Goal: Submit feedback/report problem: Submit feedback/report problem

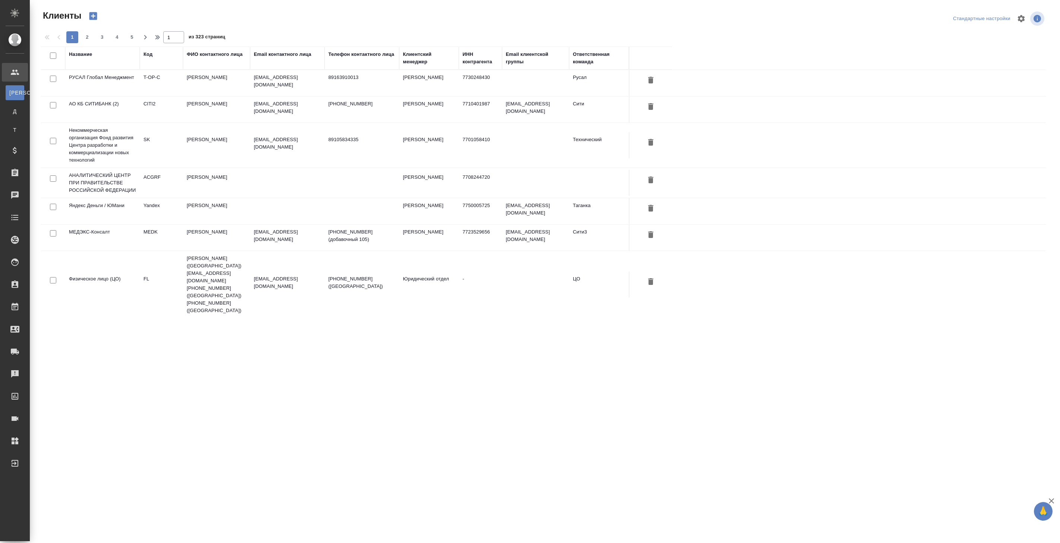
select select "RU"
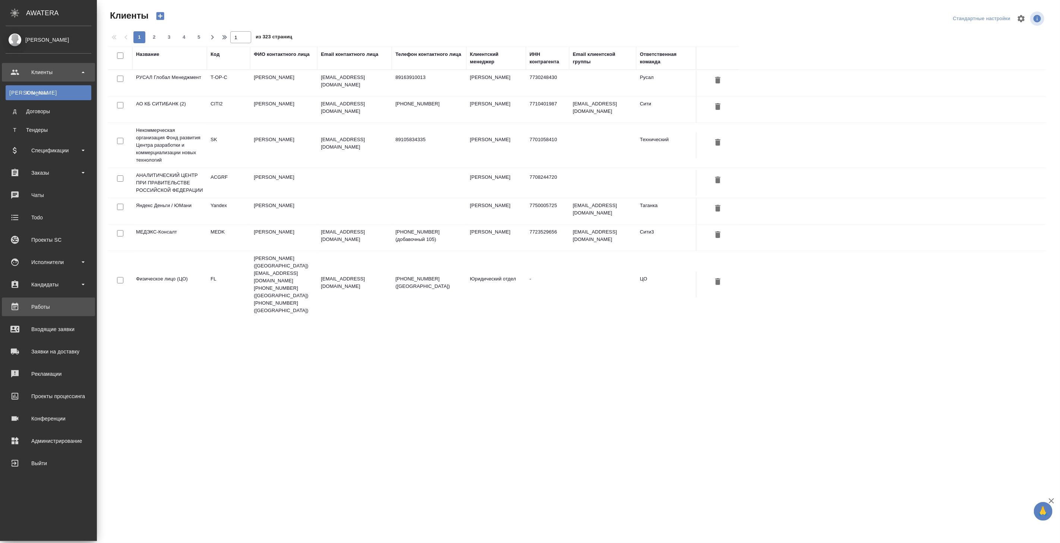
click at [46, 304] on div "Работы" at bounding box center [49, 306] width 86 height 11
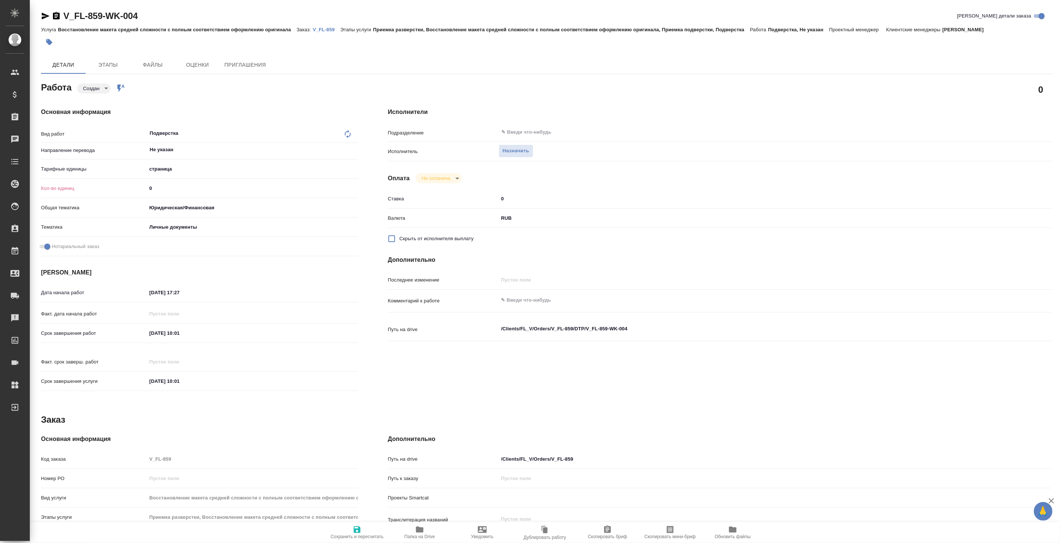
type textarea "x"
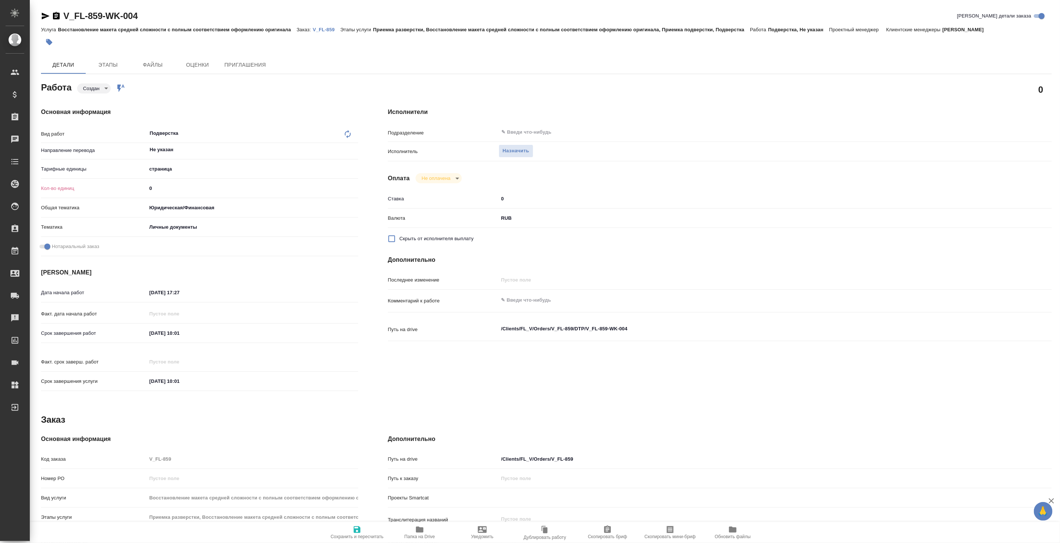
type textarea "x"
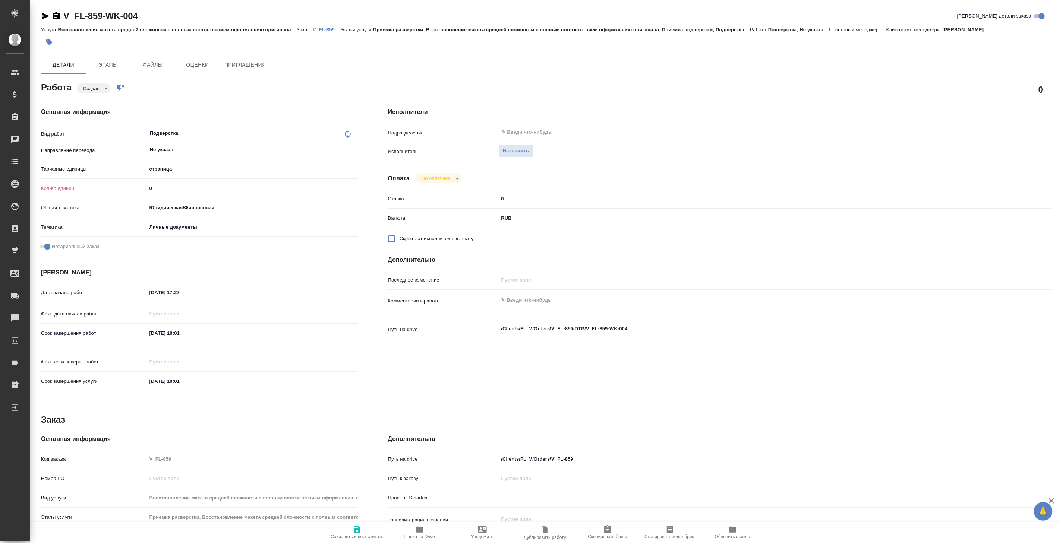
type textarea "x"
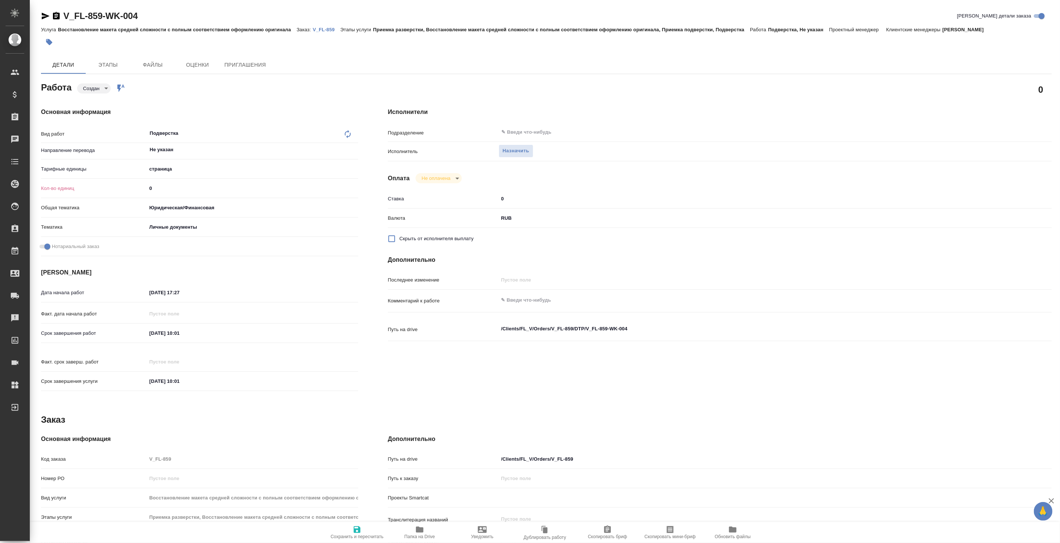
type textarea "x"
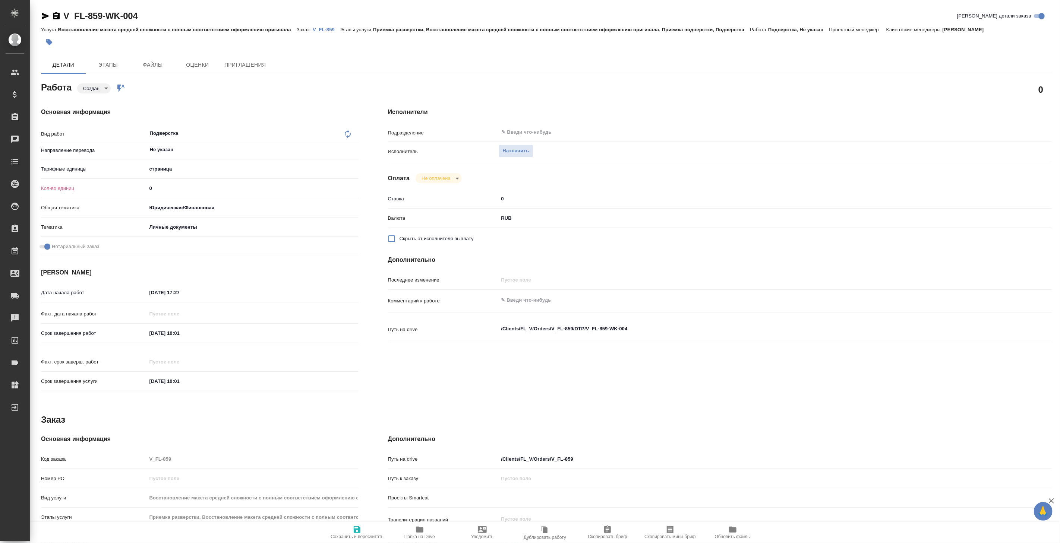
type textarea "x"
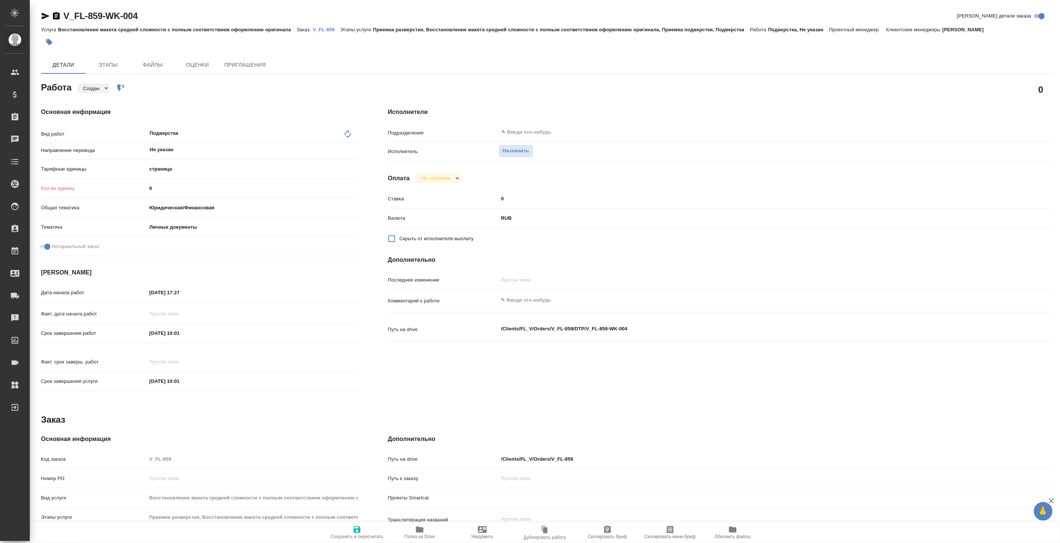
type textarea "x"
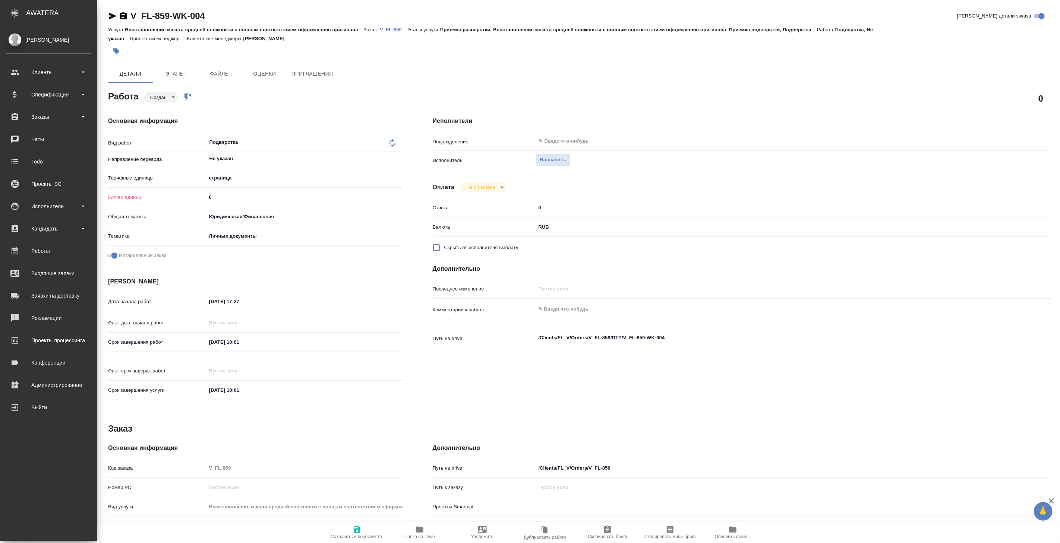
type textarea "x"
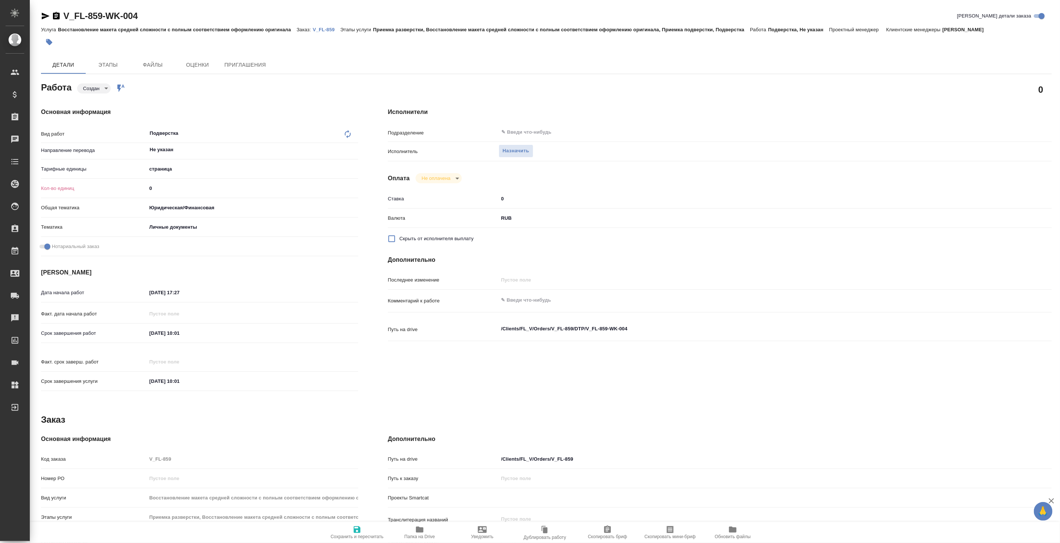
type textarea "x"
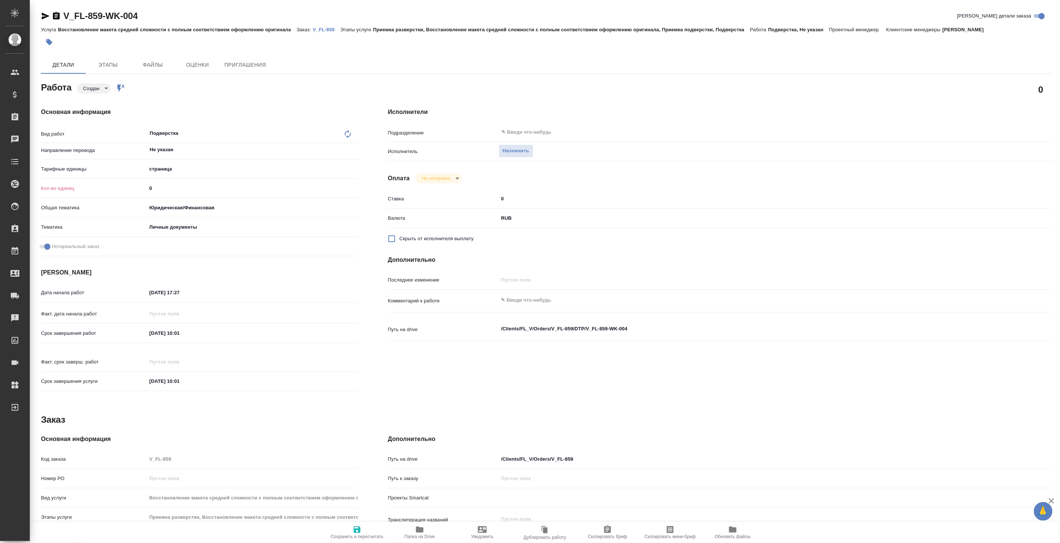
type textarea "x"
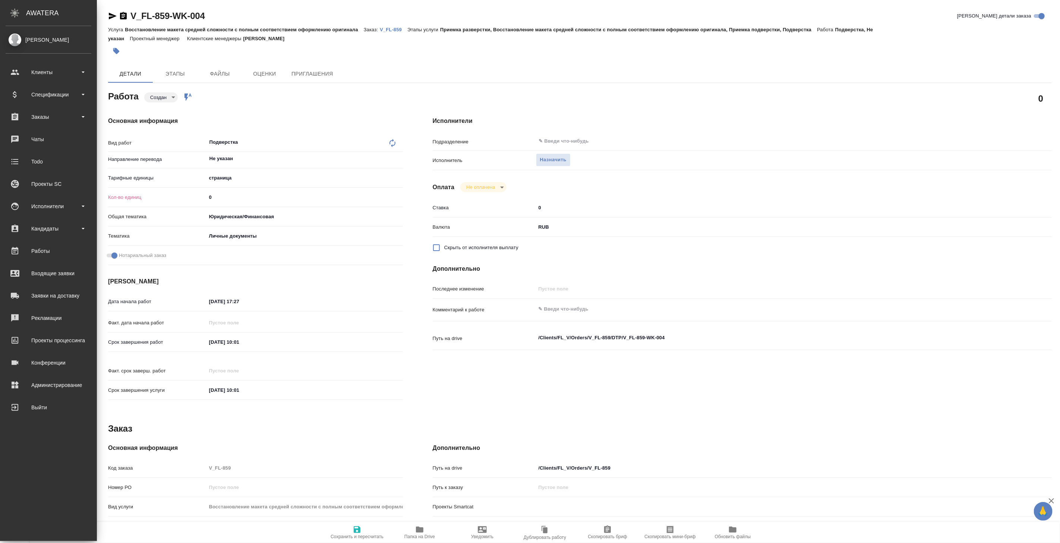
type textarea "x"
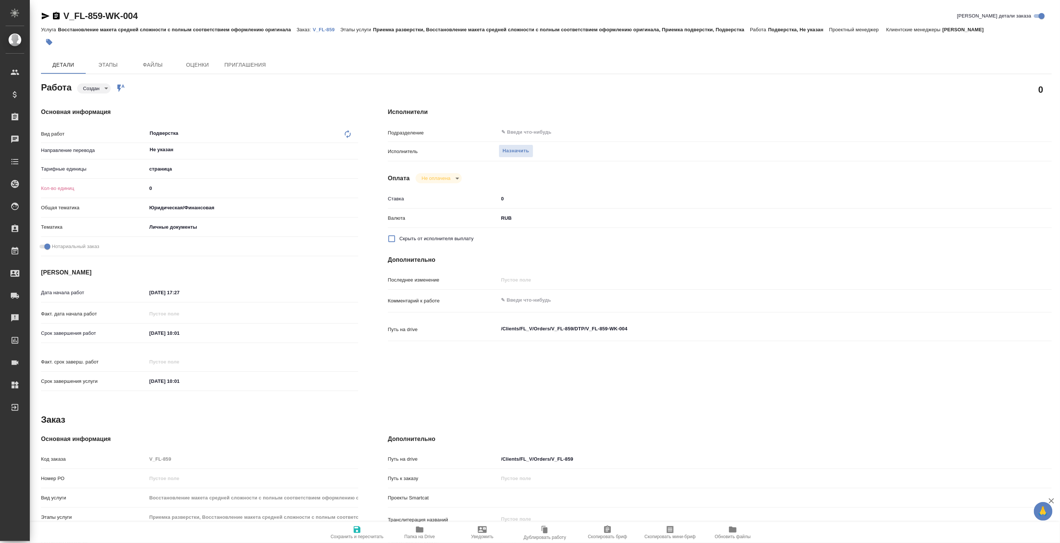
type textarea "x"
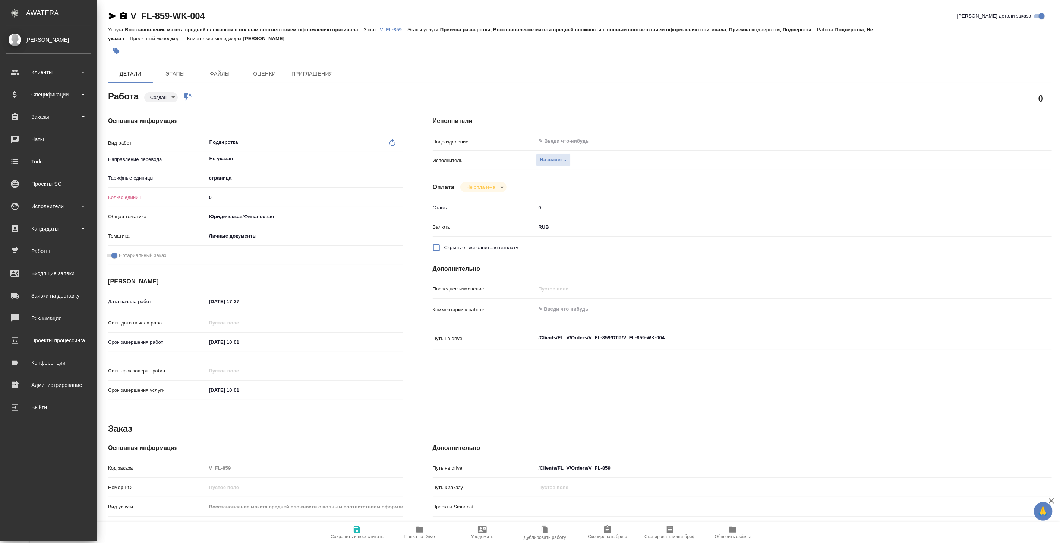
type textarea "x"
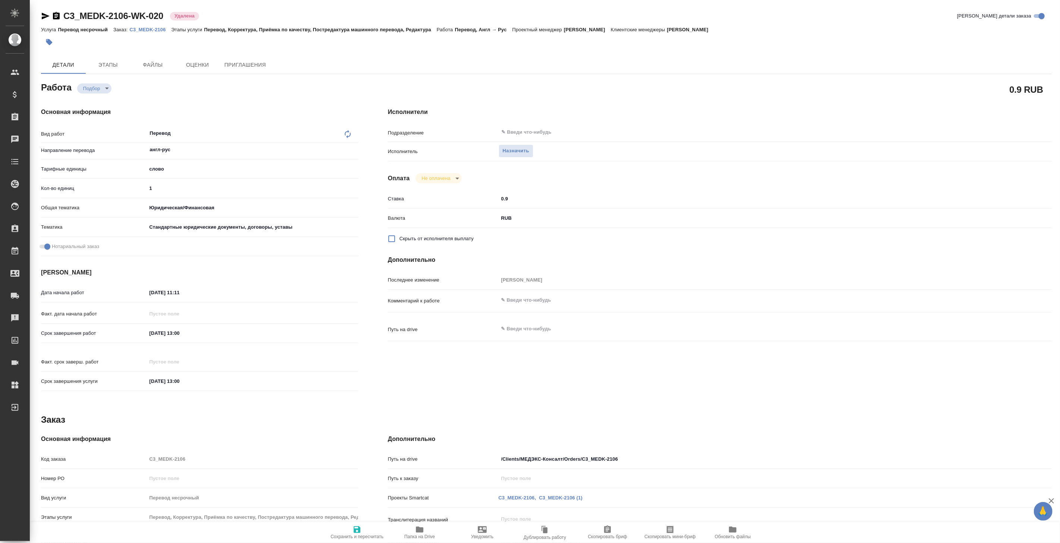
type textarea "x"
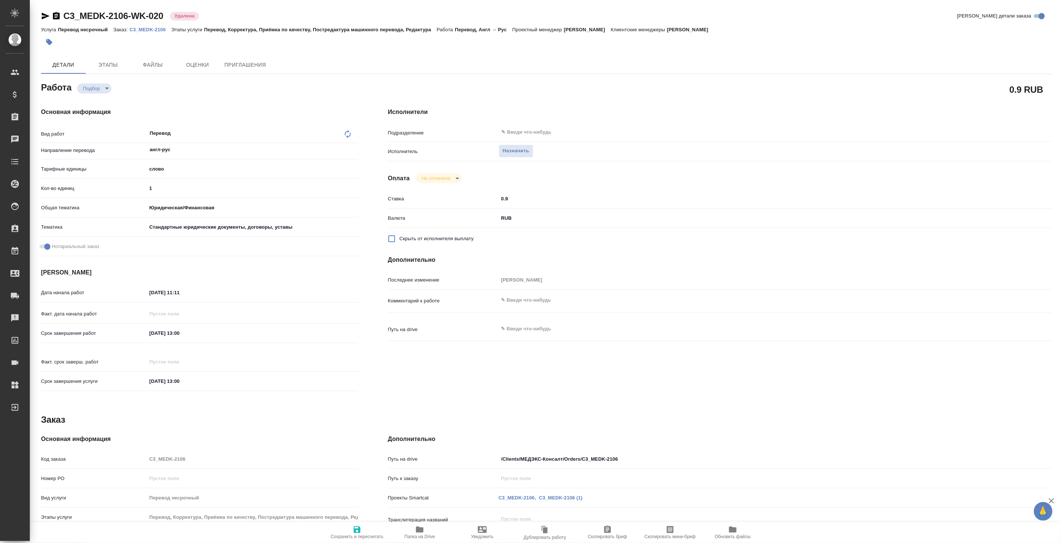
type textarea "x"
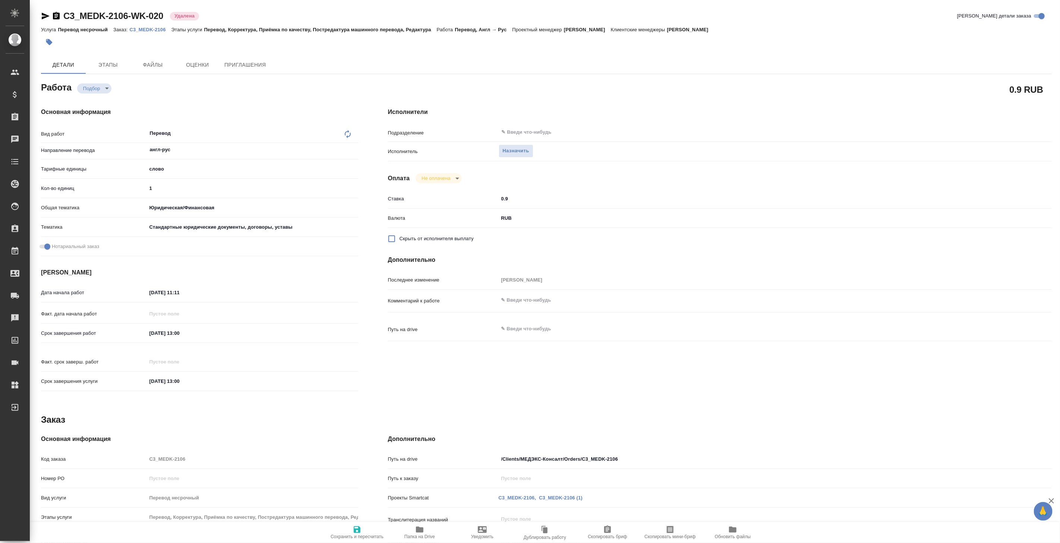
type textarea "x"
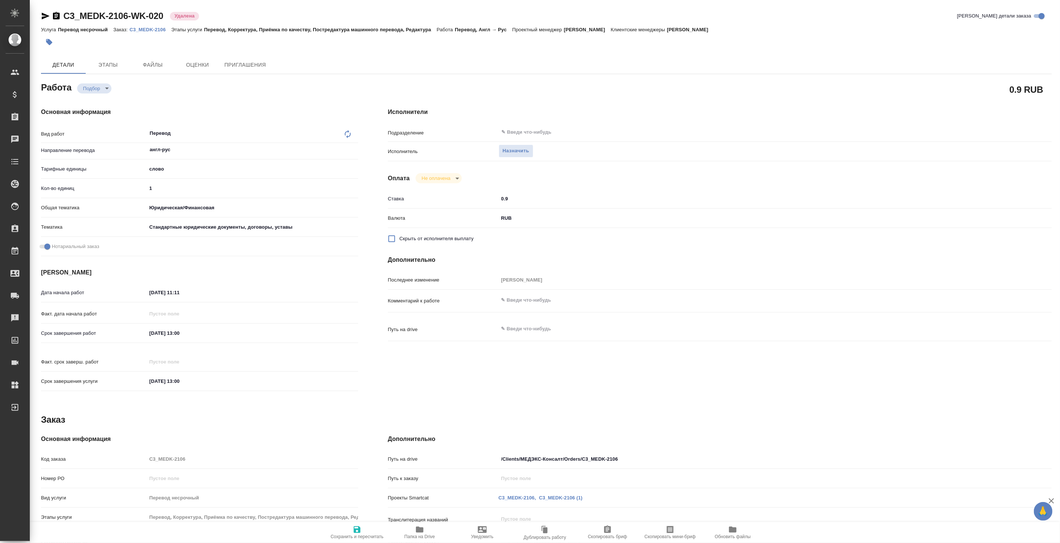
type textarea "x"
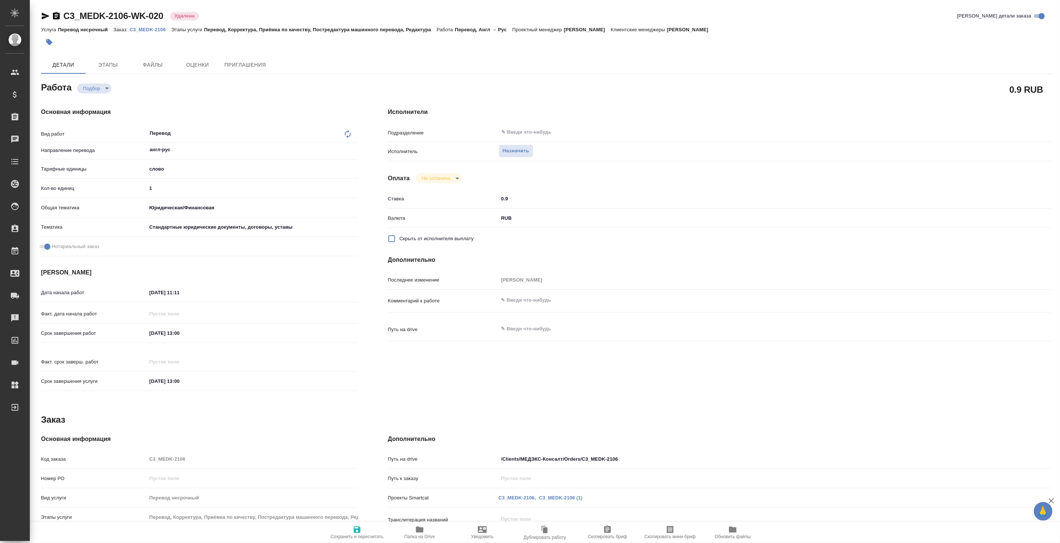
type textarea "x"
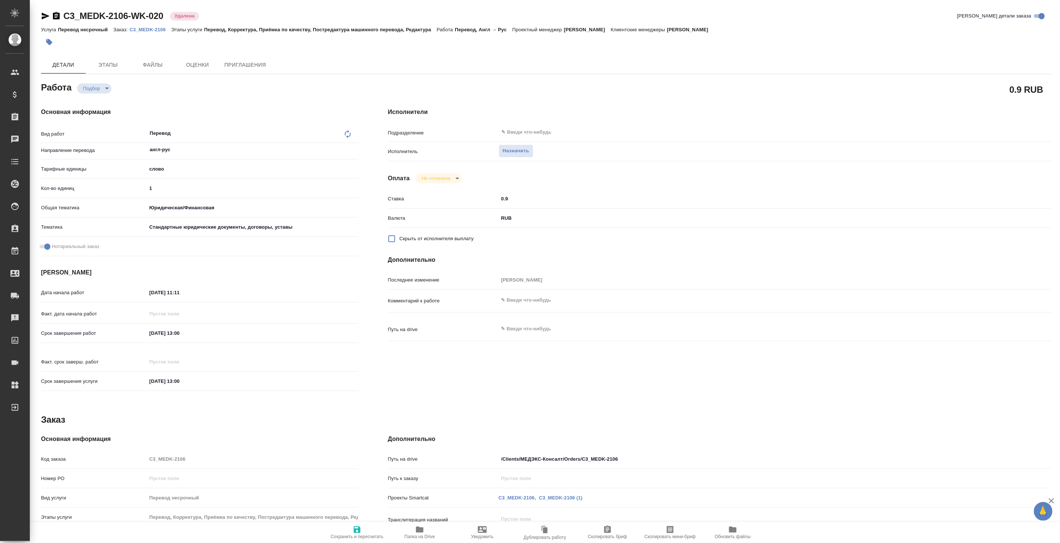
click at [151, 28] on p "C3_MEDK-2106" at bounding box center [151, 30] width 42 height 6
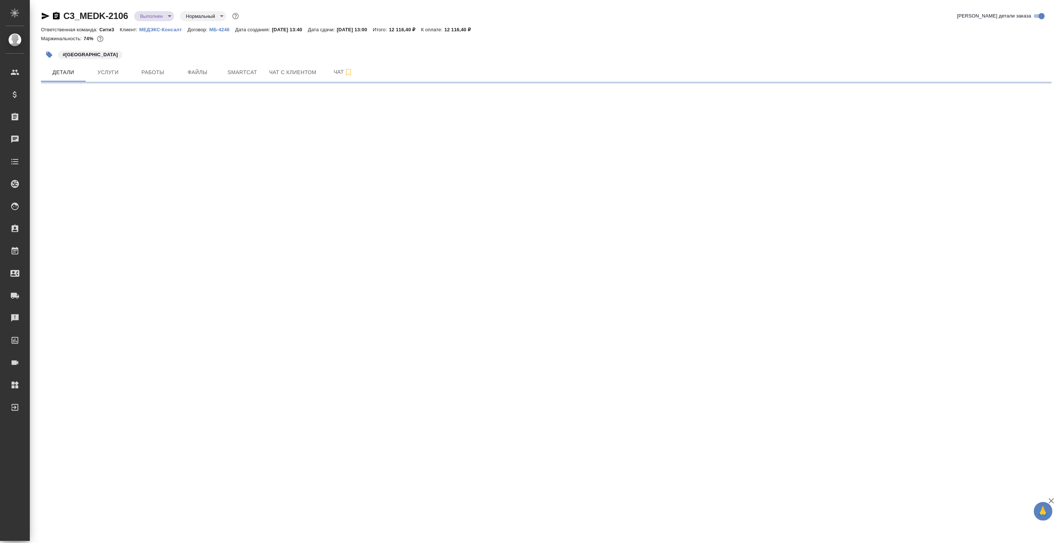
select select "RU"
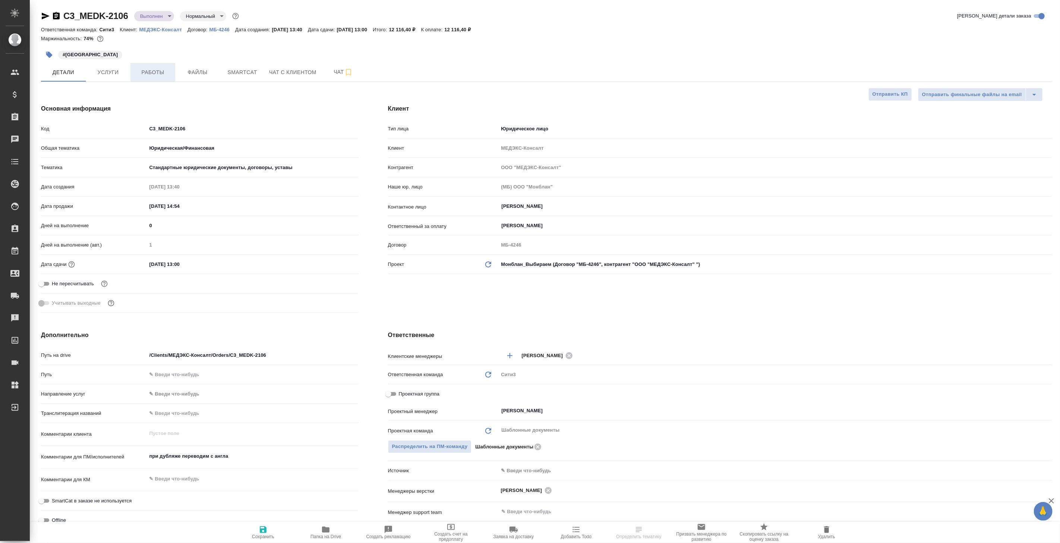
type textarea "x"
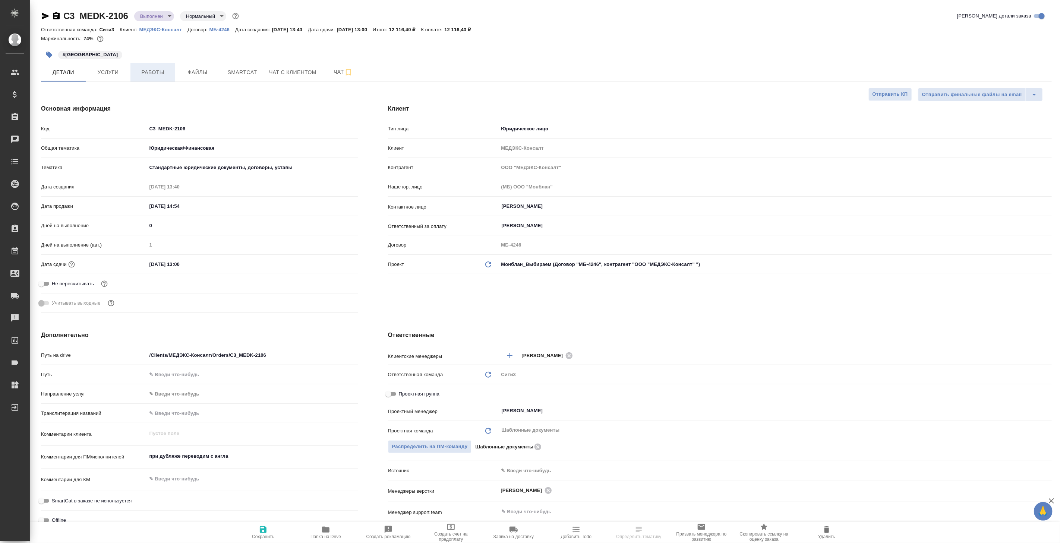
type textarea "x"
click at [154, 70] on span "Работы" at bounding box center [153, 72] width 36 height 9
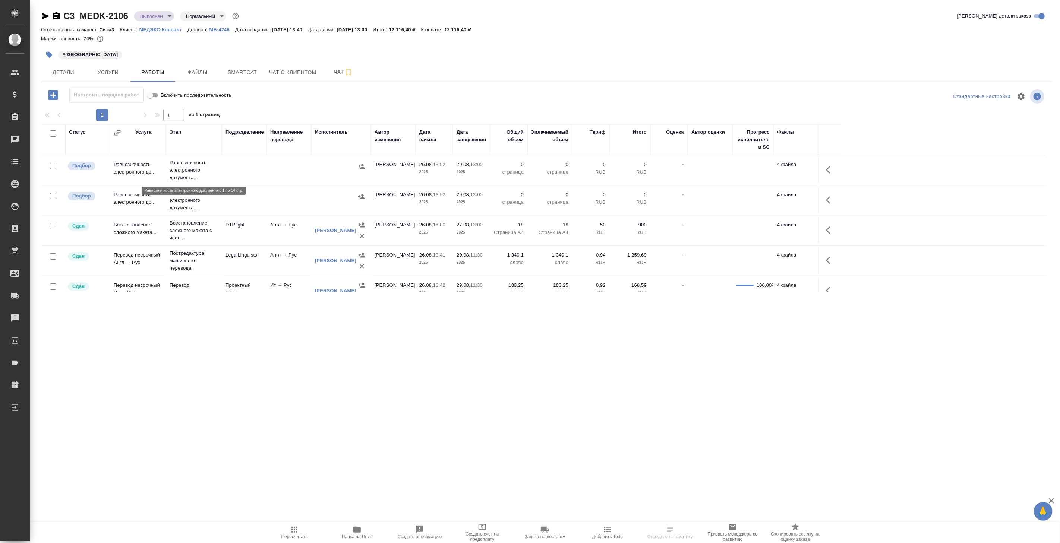
click at [195, 173] on p "Равнозначность электронного документа..." at bounding box center [194, 170] width 48 height 22
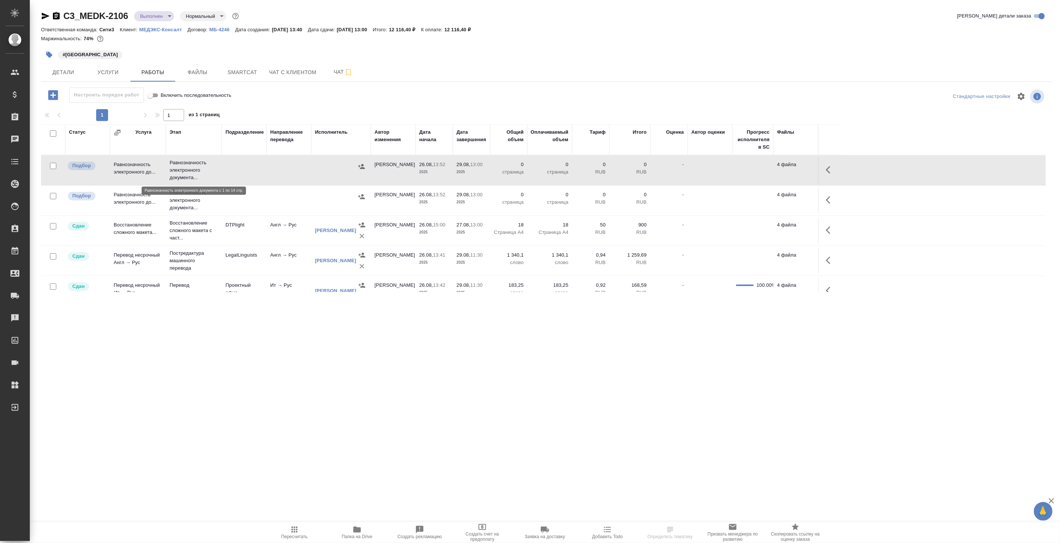
click at [195, 173] on p "Равнозначность электронного документа..." at bounding box center [194, 170] width 48 height 22
click at [174, 196] on p "Равнозначность электронного документа..." at bounding box center [194, 200] width 48 height 22
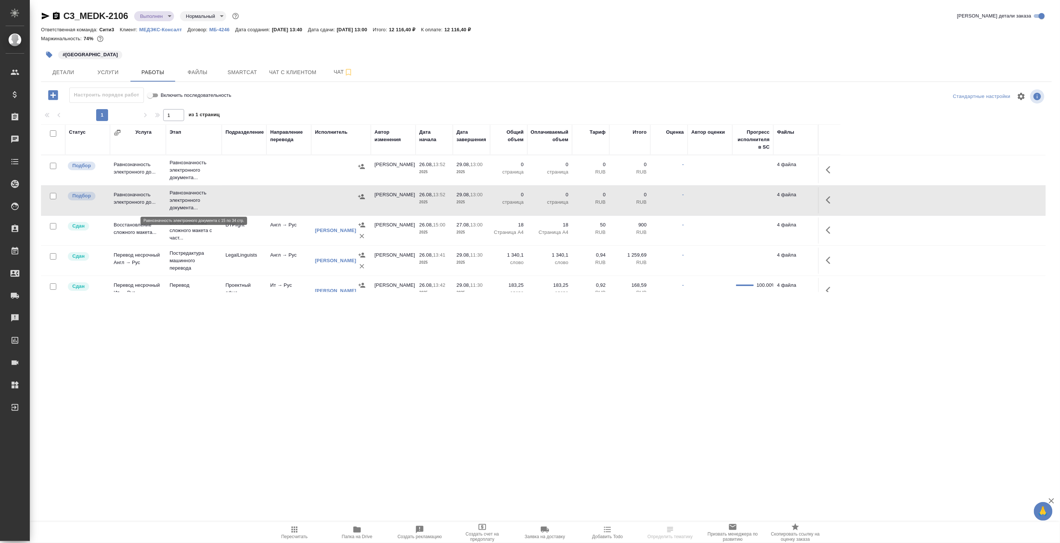
click at [174, 196] on p "Равнозначность электронного документа..." at bounding box center [194, 200] width 48 height 22
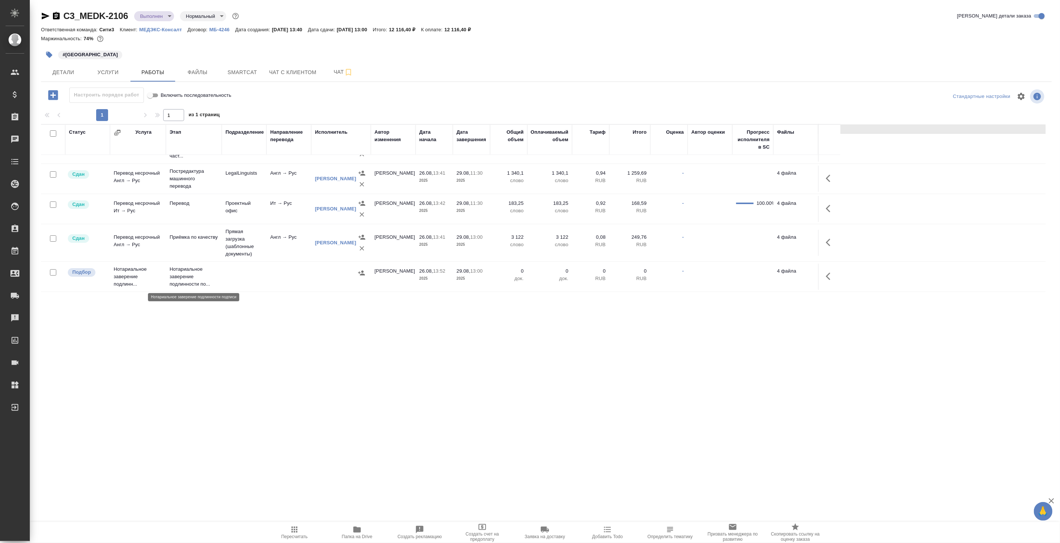
click at [211, 270] on p "Нотариальное заверение подлинности по..." at bounding box center [194, 277] width 48 height 22
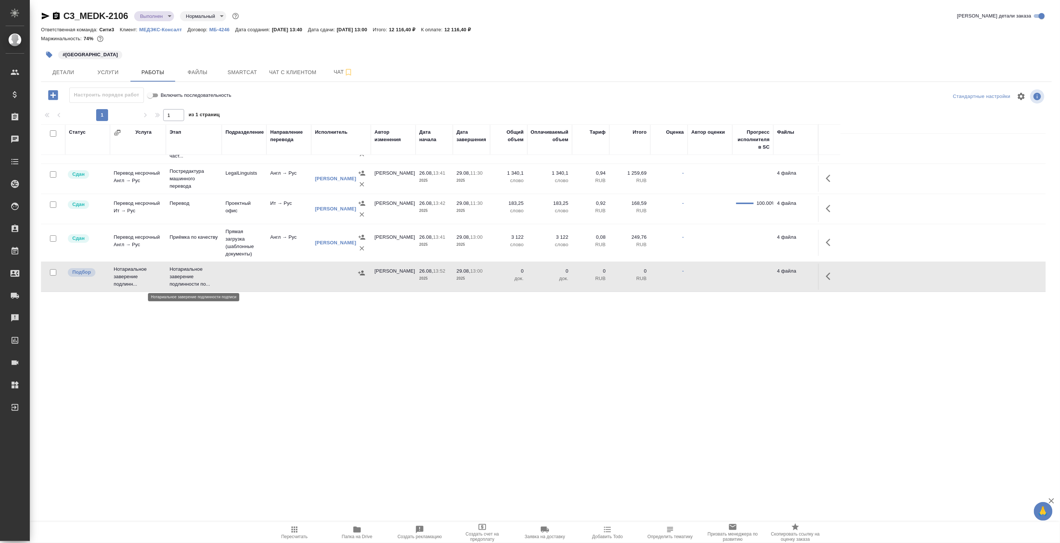
click at [211, 270] on p "Нотариальное заверение подлинности по..." at bounding box center [194, 277] width 48 height 22
click at [185, 103] on td "Приёмка по качеству" at bounding box center [194, 88] width 56 height 30
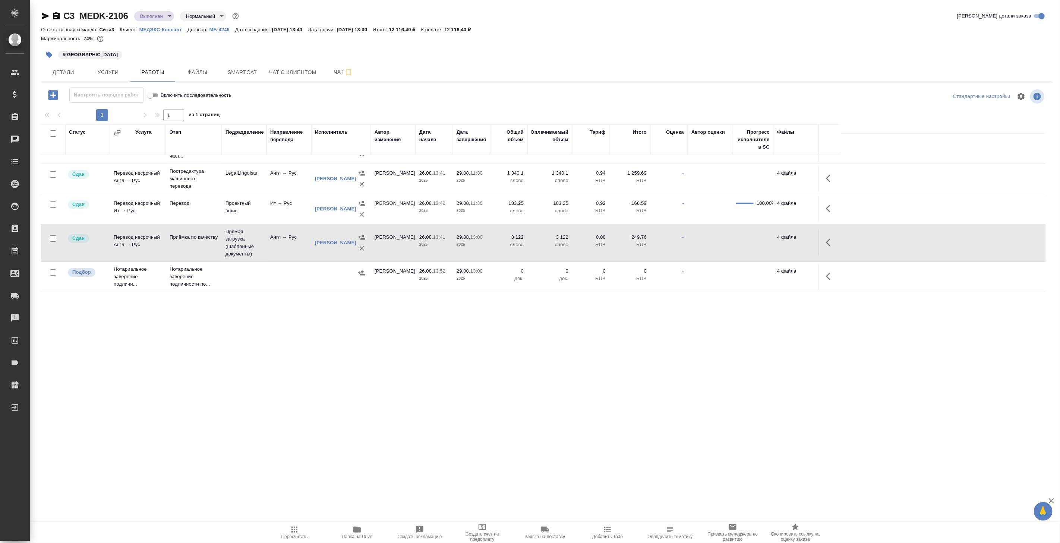
click at [198, 103] on td "Перевод" at bounding box center [194, 88] width 56 height 30
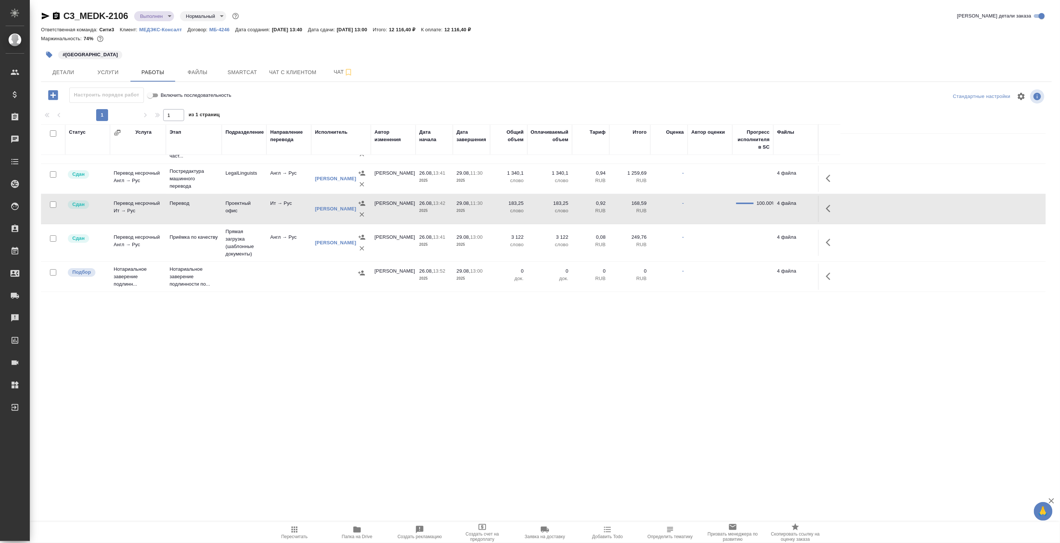
click at [198, 103] on td "Перевод" at bounding box center [194, 88] width 56 height 30
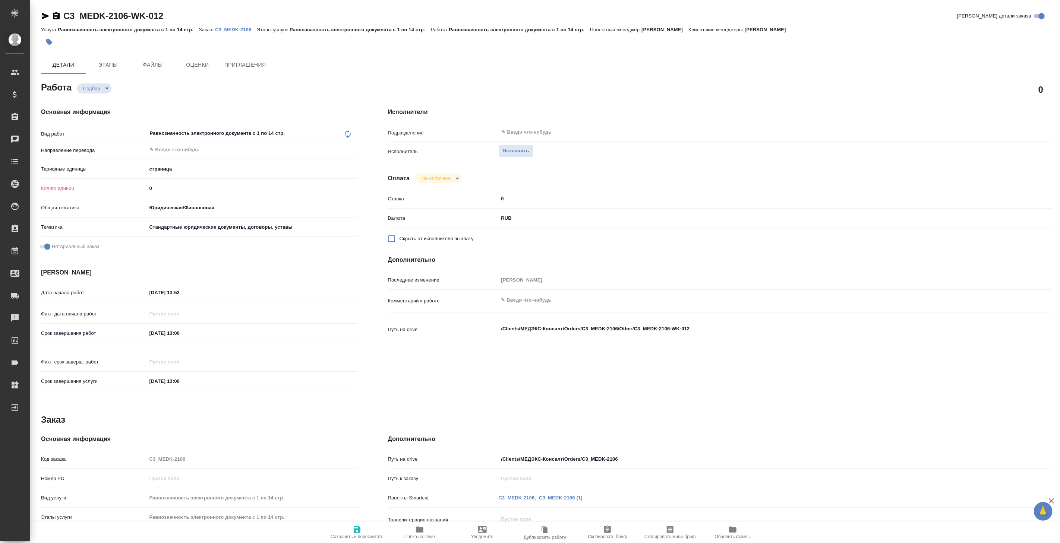
type textarea "x"
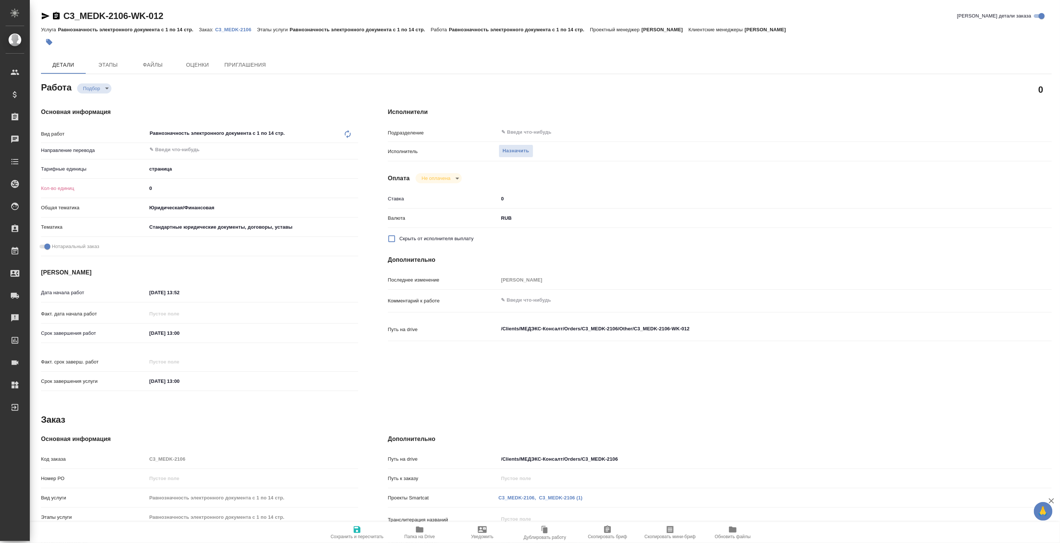
type textarea "x"
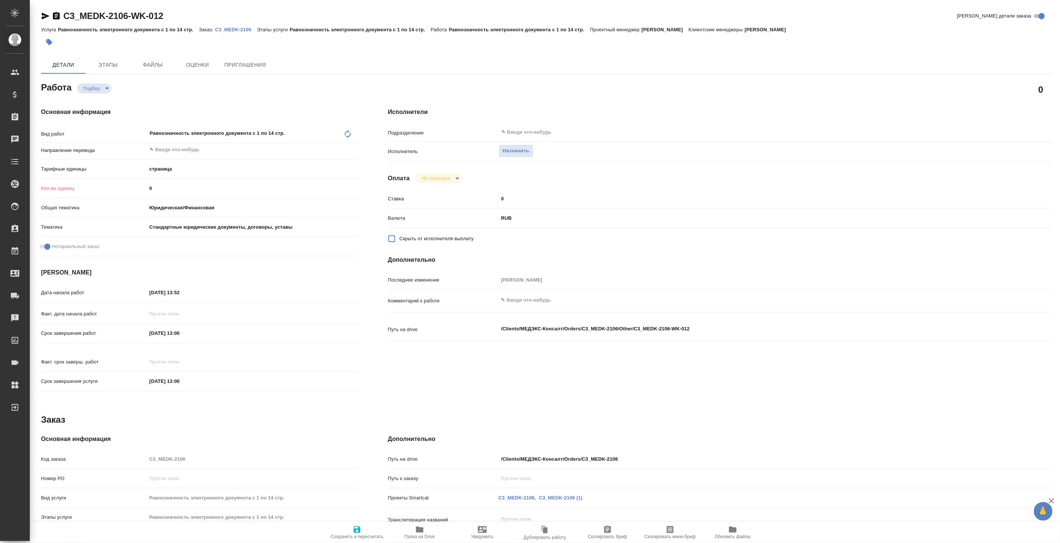
type textarea "x"
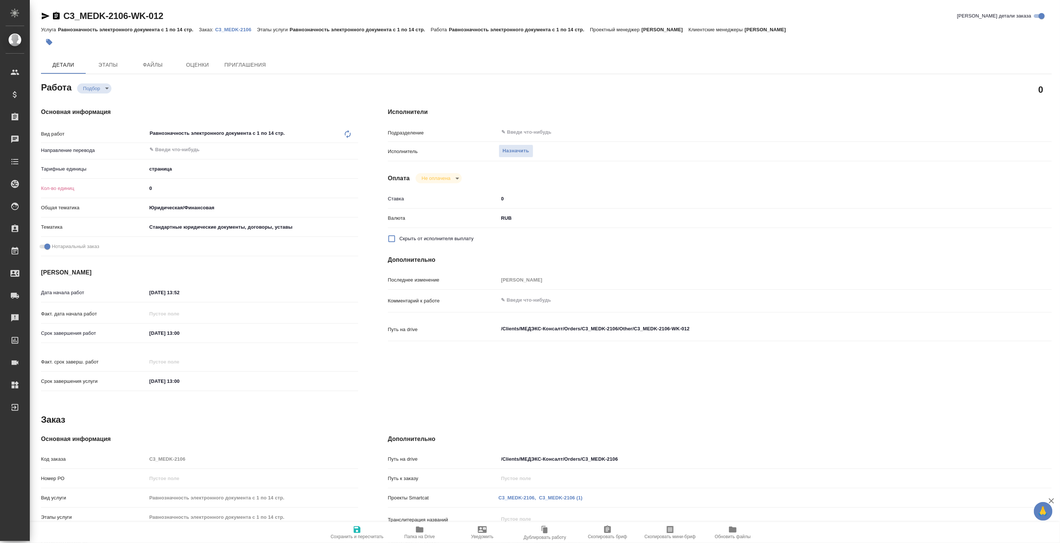
type textarea "x"
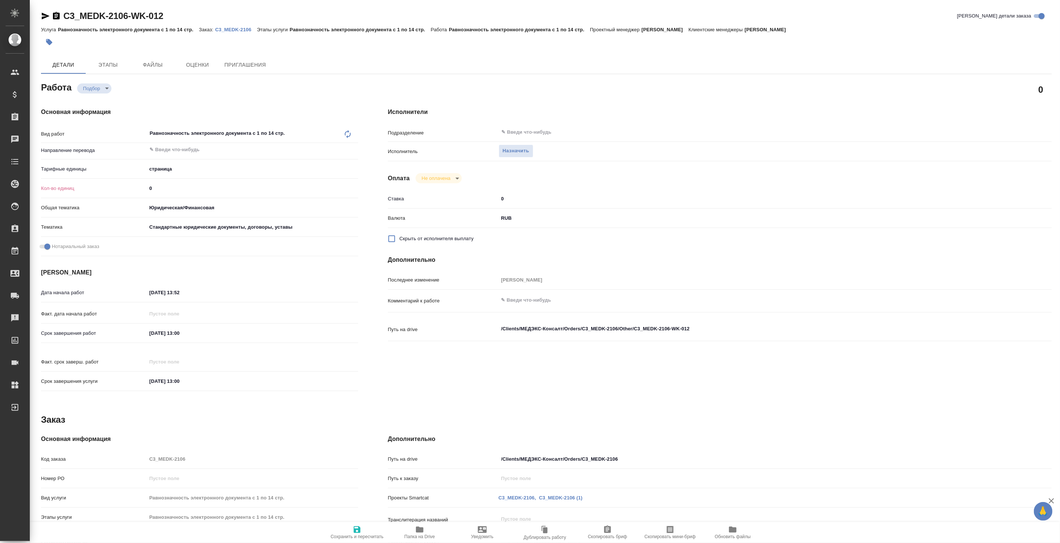
type textarea "x"
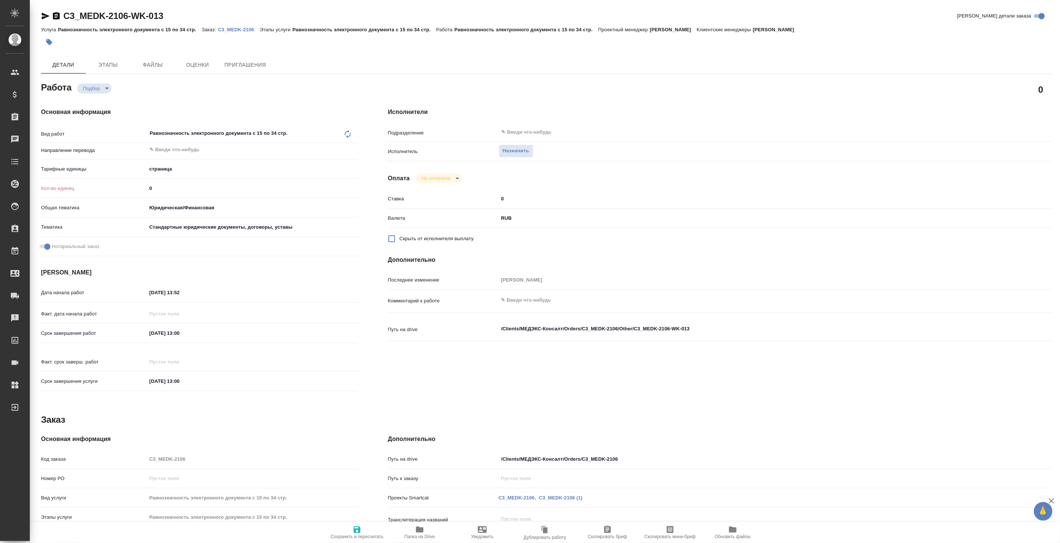
type textarea "x"
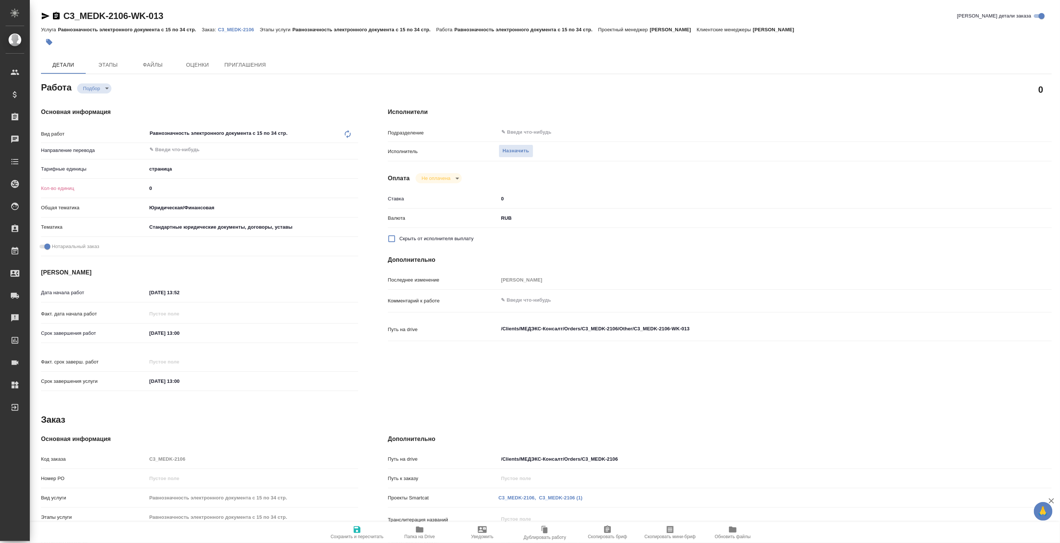
type textarea "x"
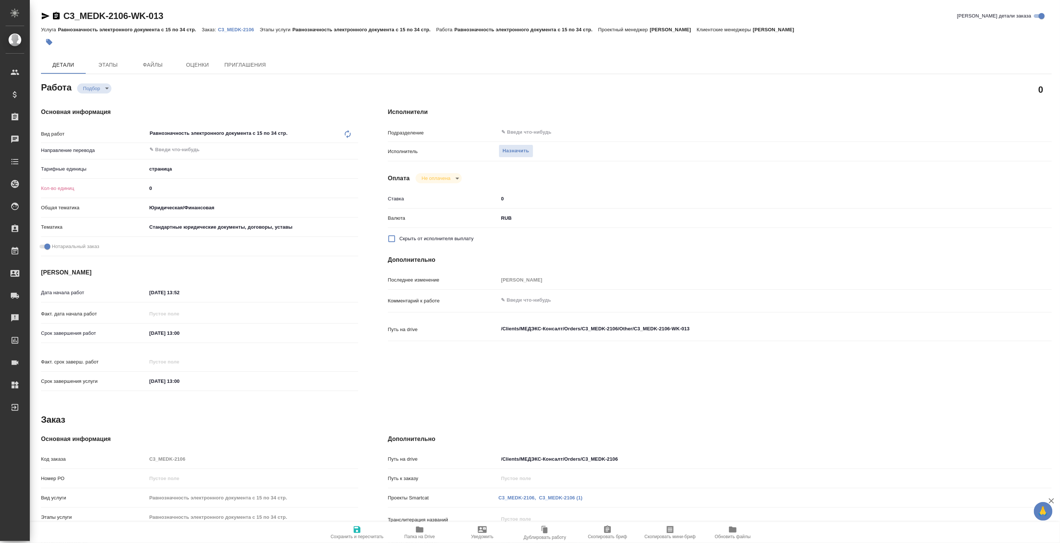
type textarea "x"
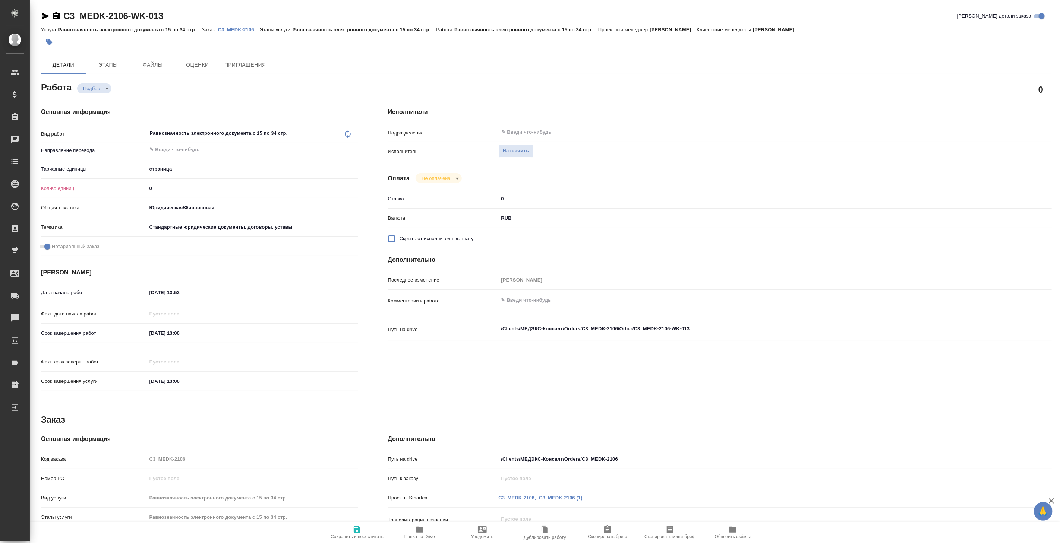
type textarea "x"
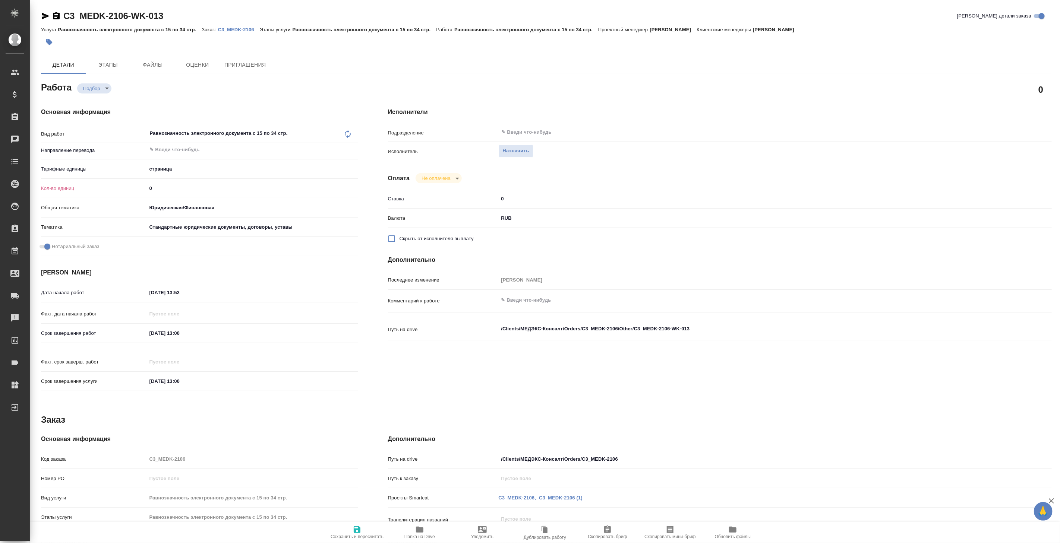
type textarea "x"
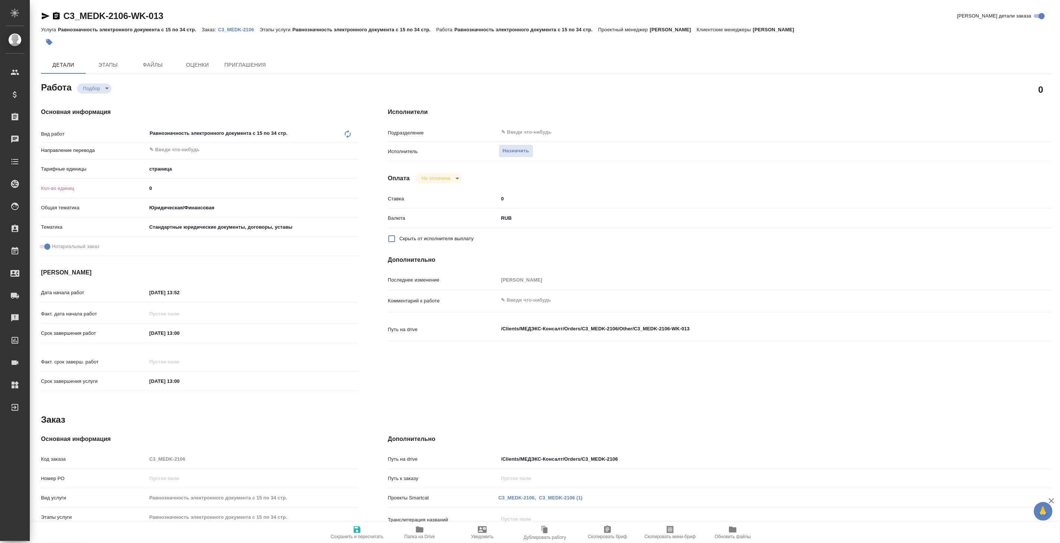
type textarea "x"
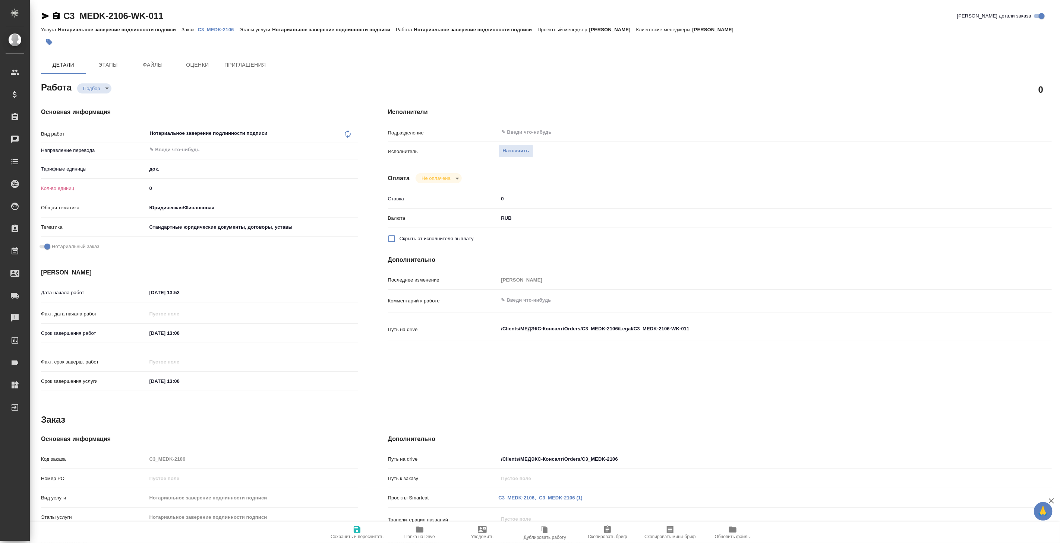
type textarea "x"
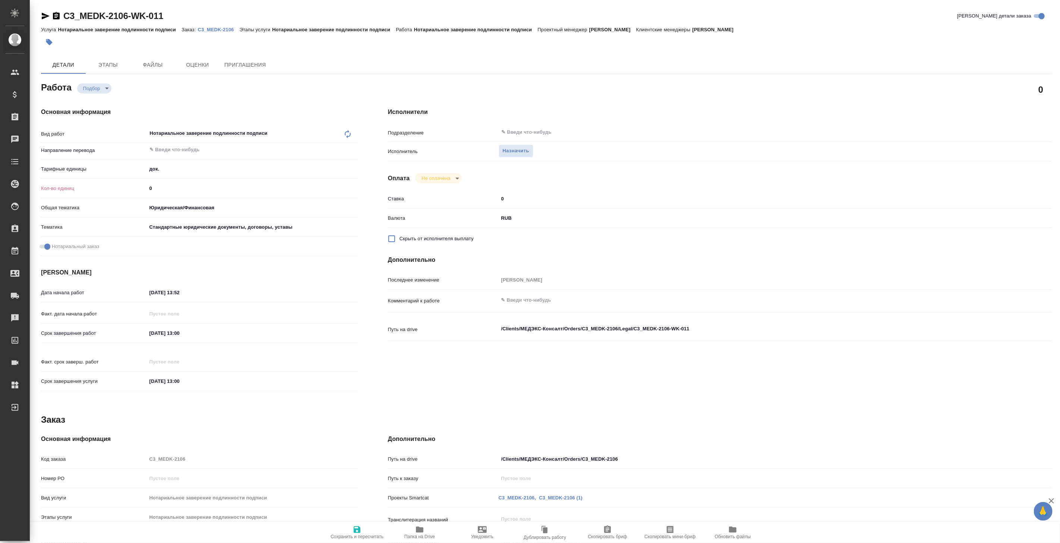
type textarea "x"
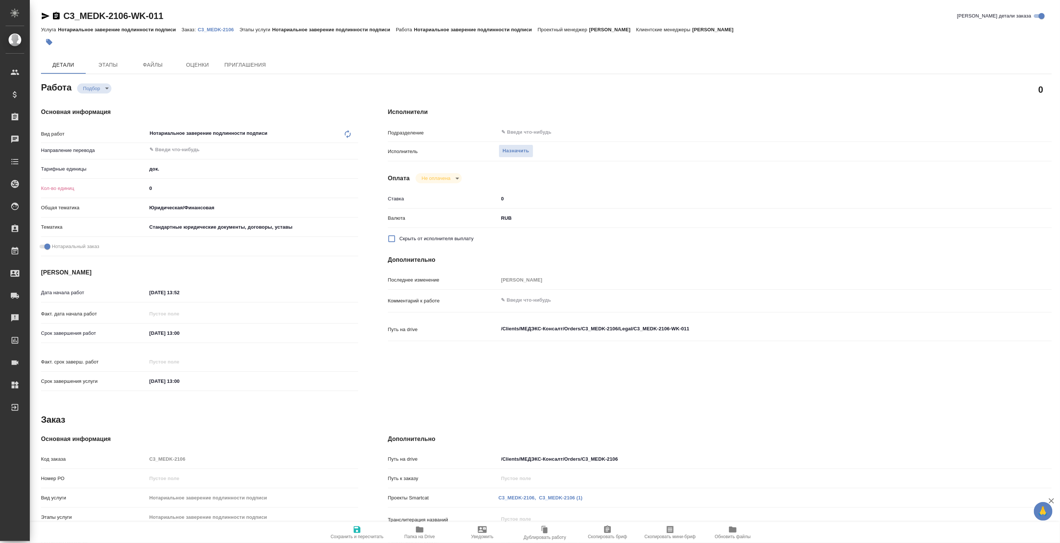
type textarea "x"
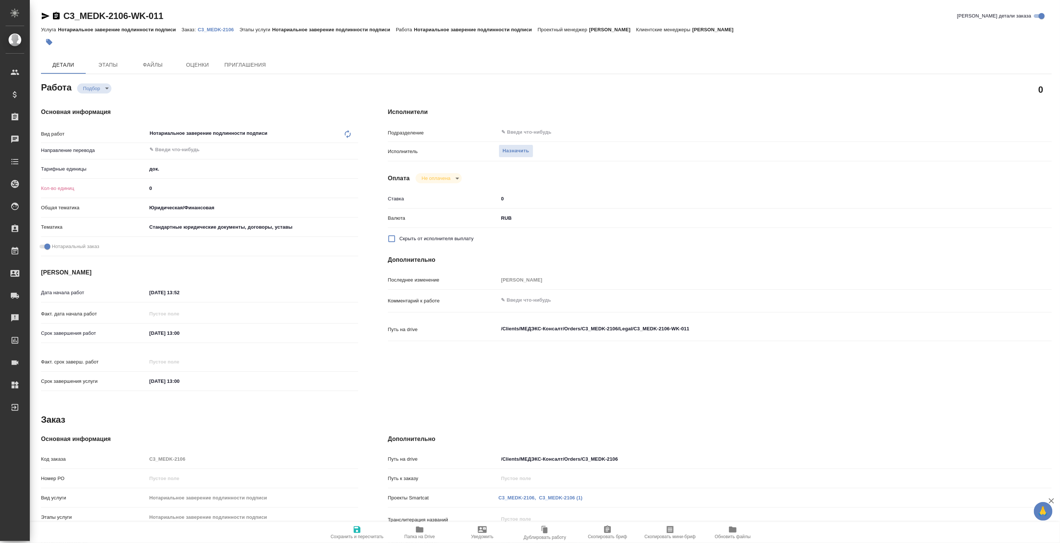
type textarea "x"
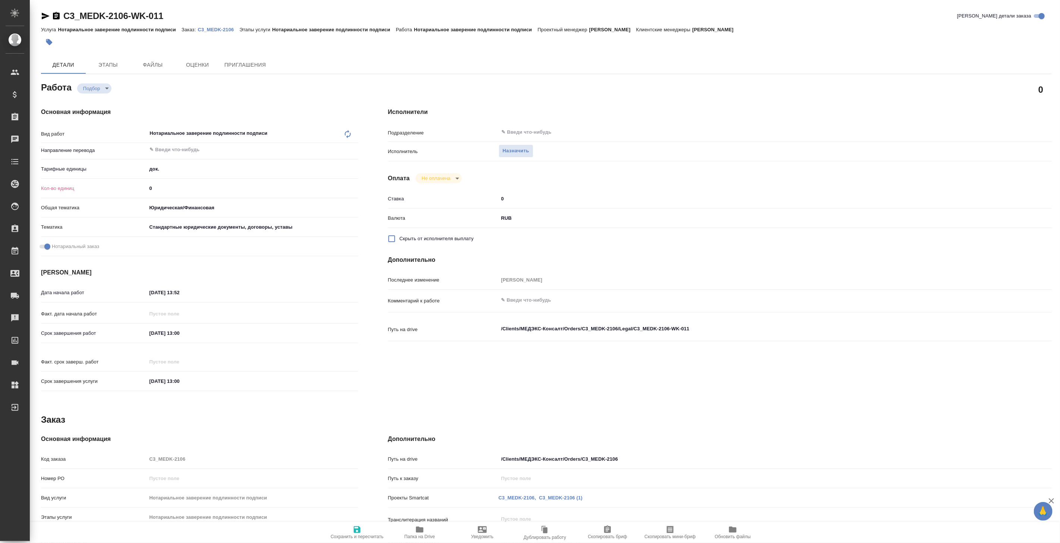
type textarea "x"
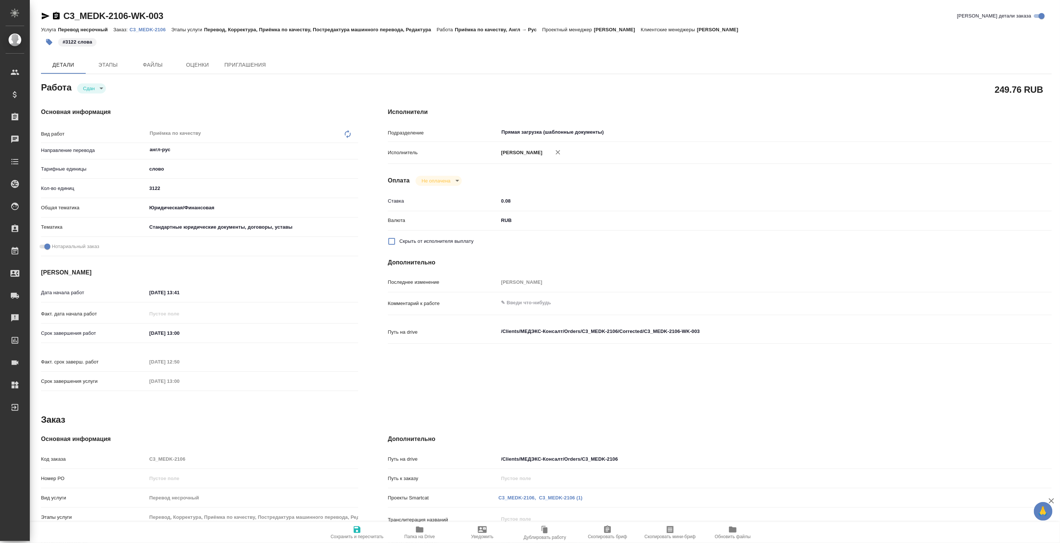
type textarea "x"
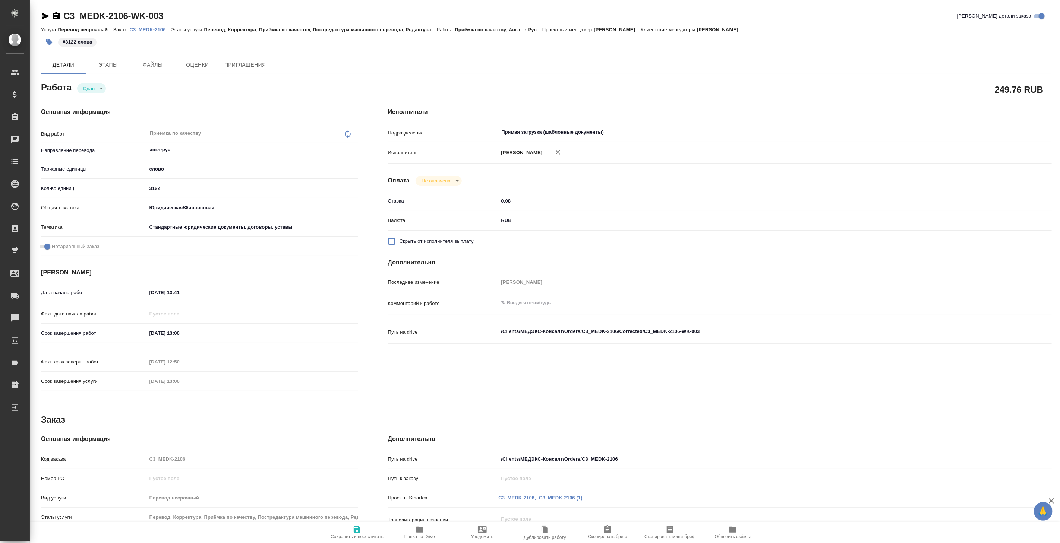
type textarea "x"
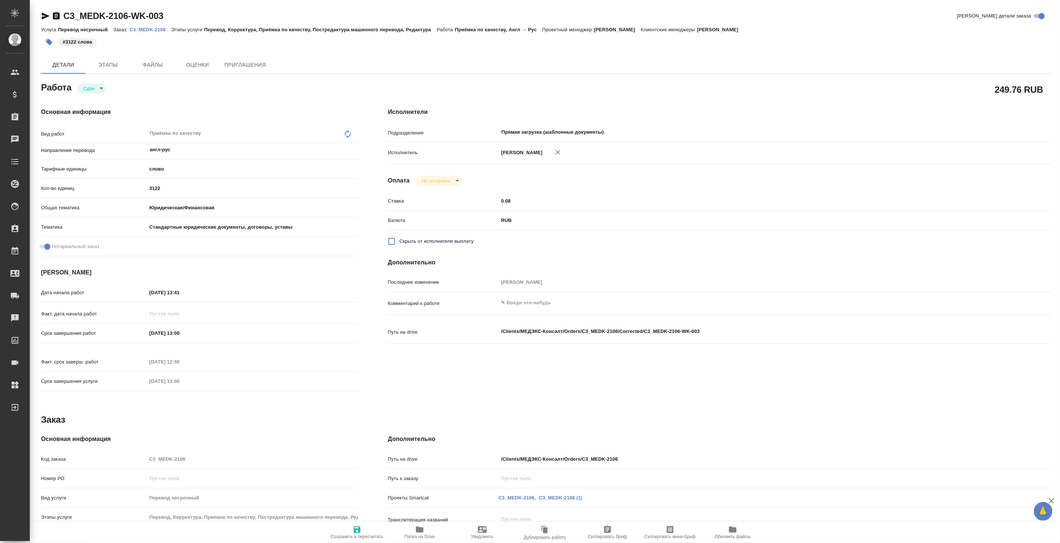
type textarea "x"
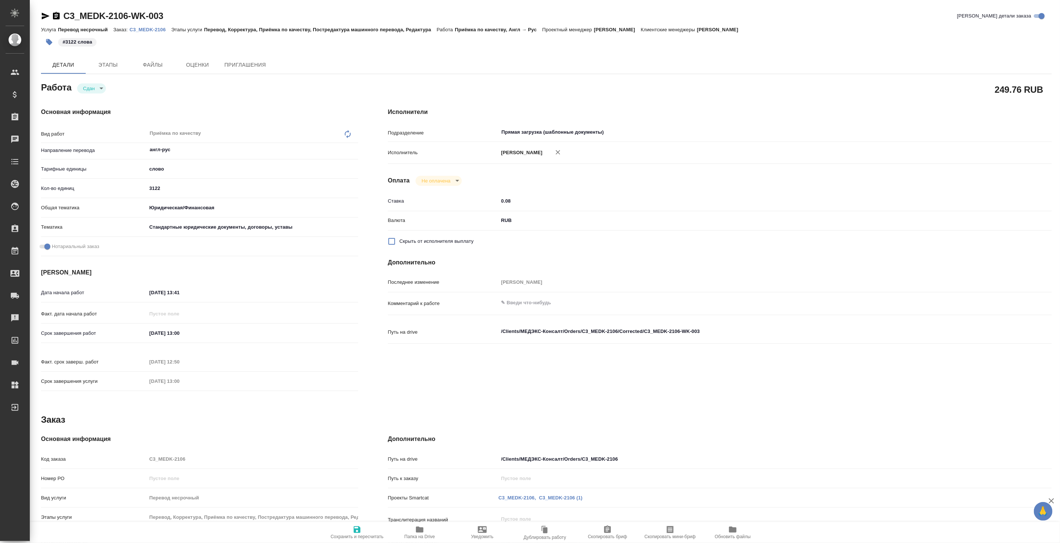
type textarea "x"
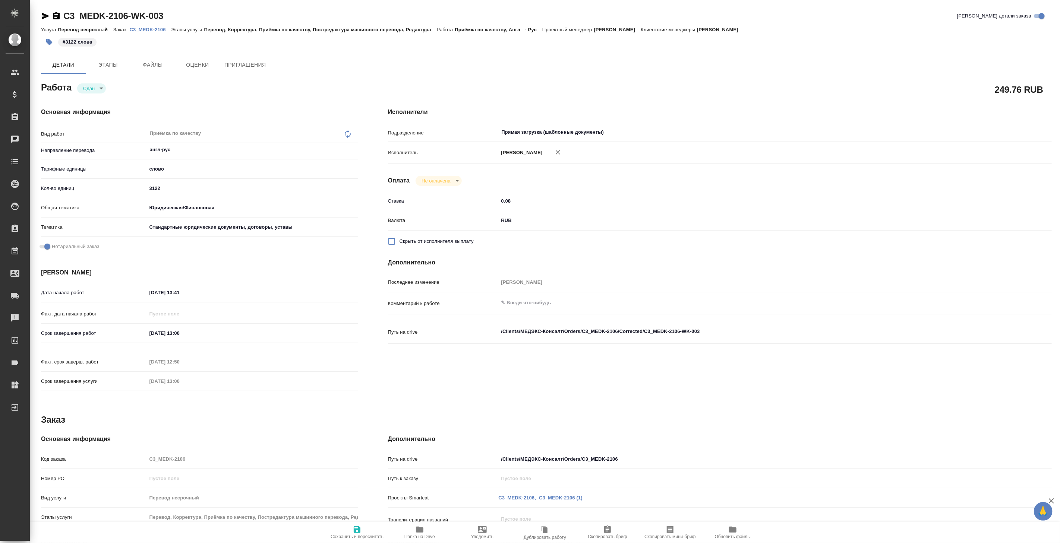
type textarea "x"
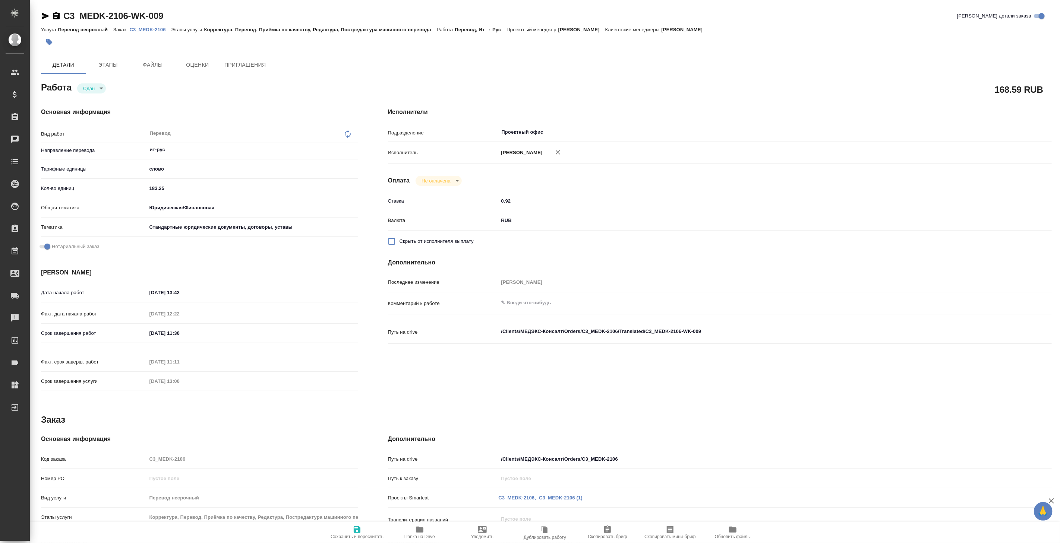
type textarea "x"
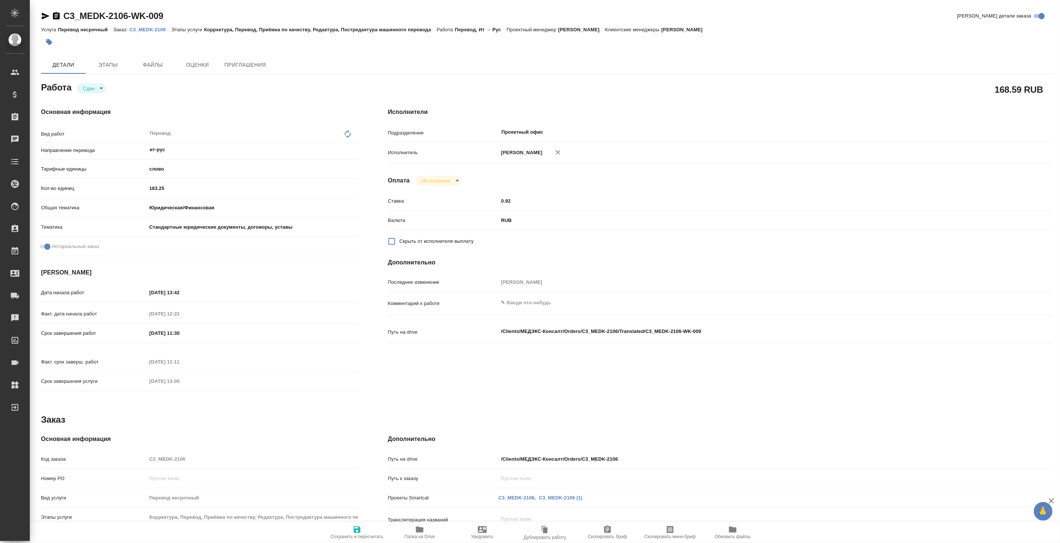
type textarea "x"
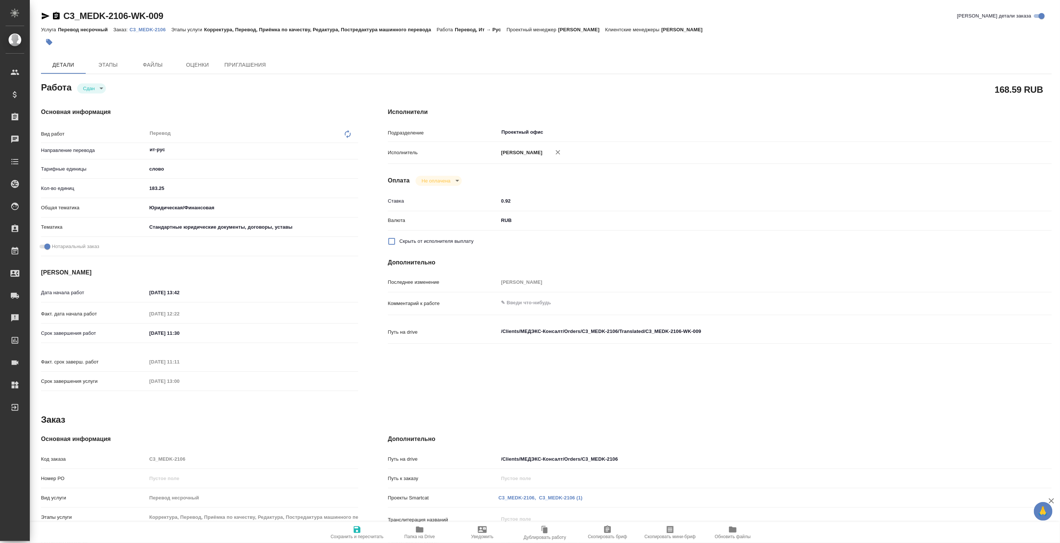
type textarea "x"
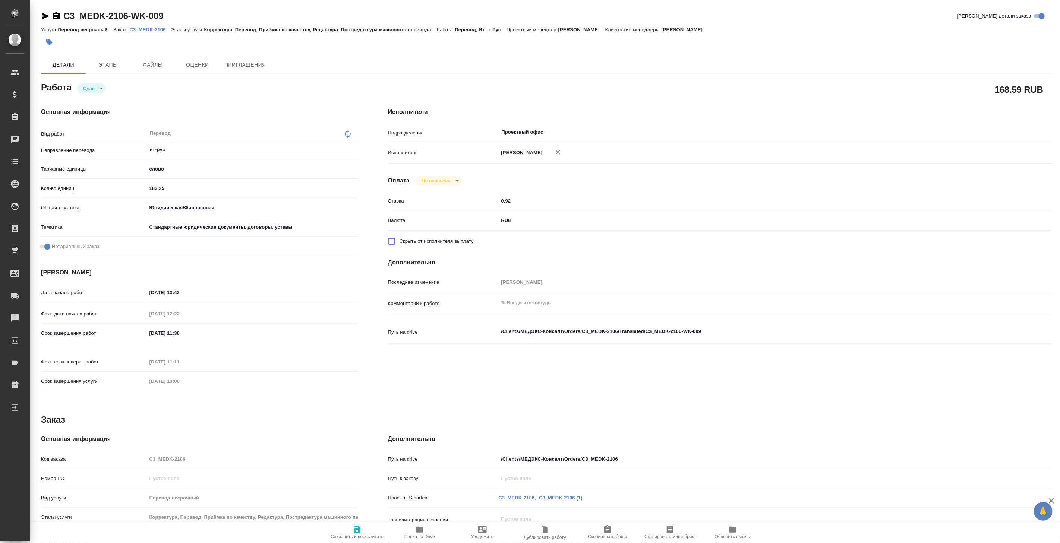
type textarea "x"
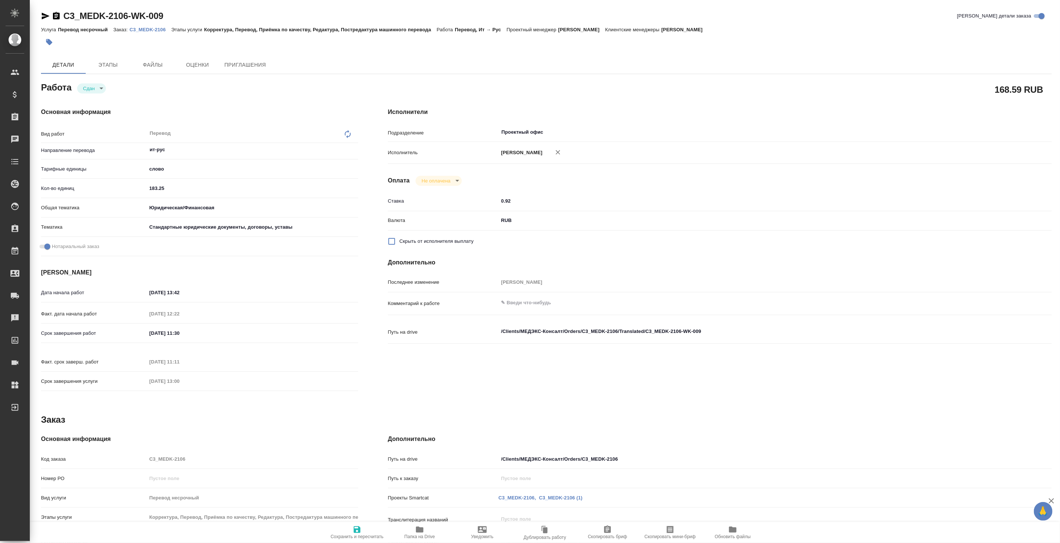
type textarea "x"
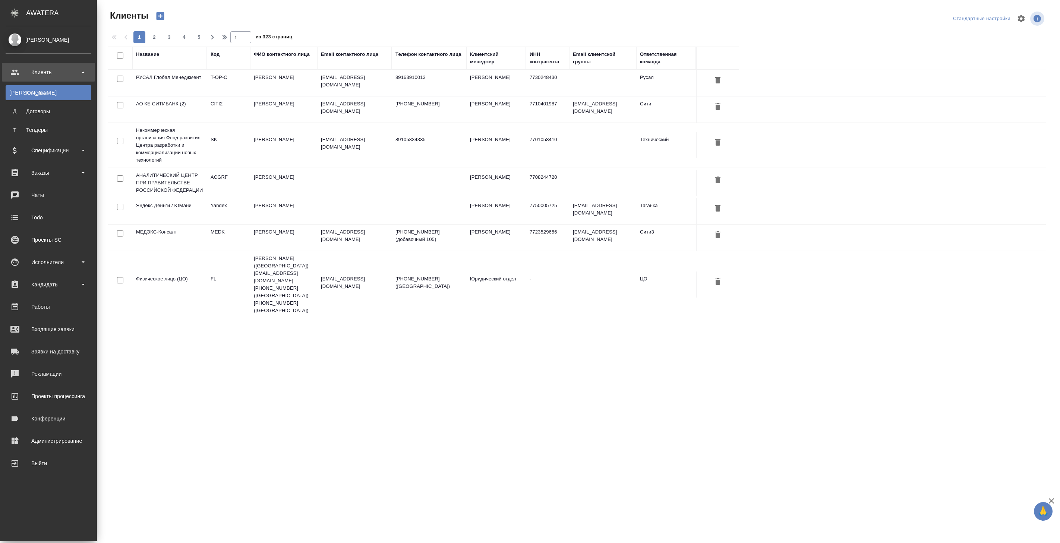
select select "RU"
click at [47, 309] on div "Работы" at bounding box center [49, 306] width 86 height 11
select select "RU"
click at [49, 375] on div "Рекламации" at bounding box center [49, 374] width 86 height 11
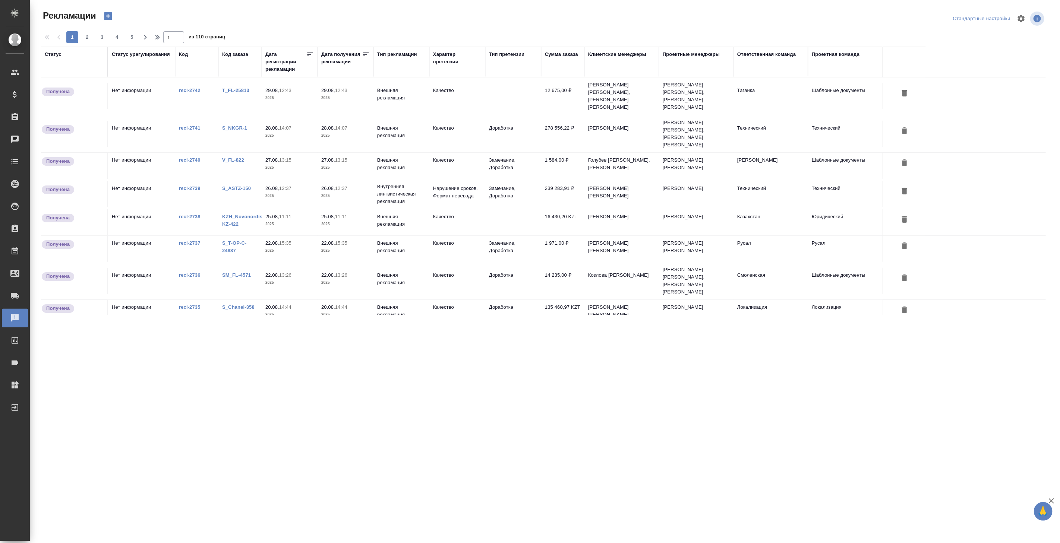
click at [398, 93] on td "Внешняя рекламация" at bounding box center [401, 96] width 56 height 26
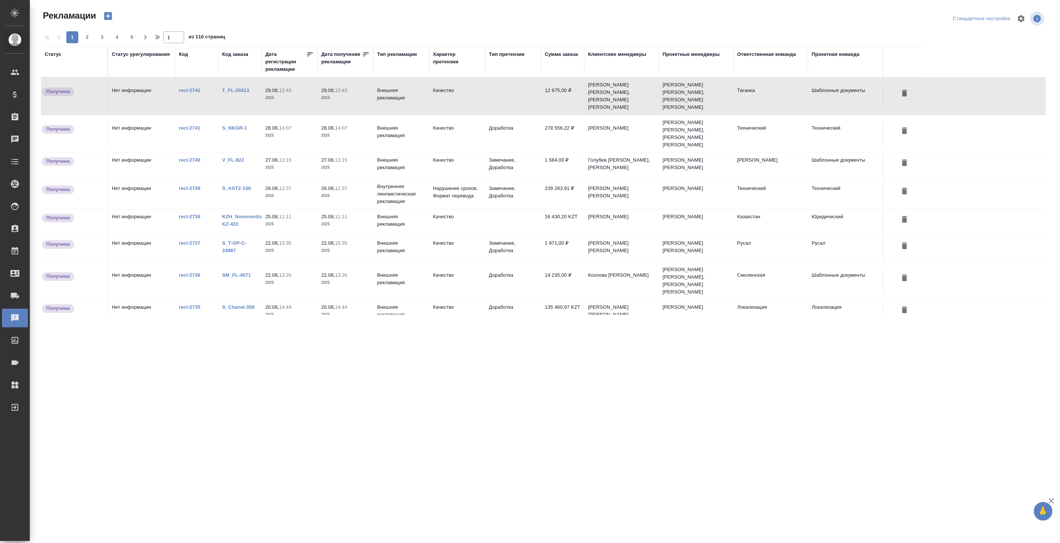
click at [391, 109] on td "Внутренняя лингвистическая рекламация" at bounding box center [401, 96] width 56 height 26
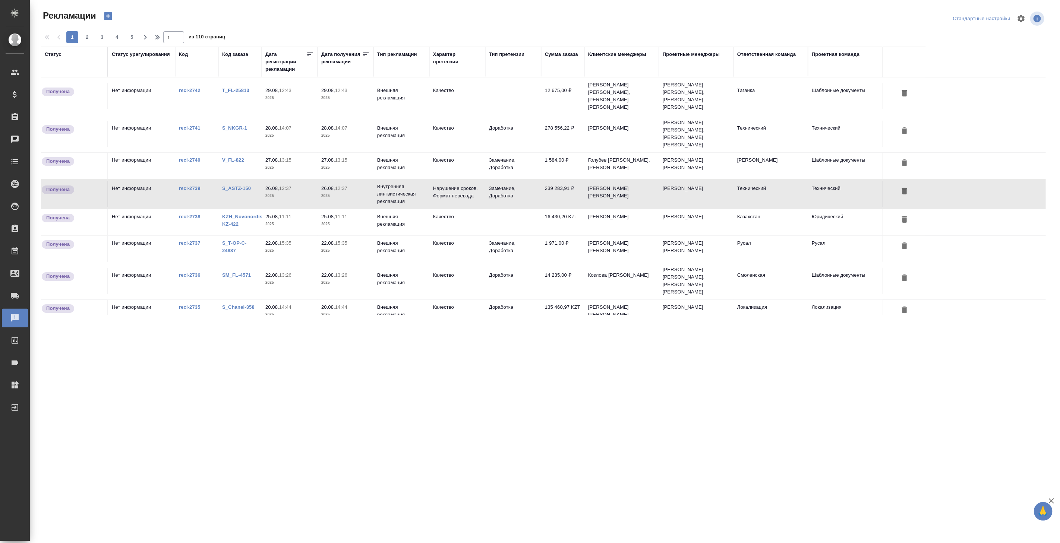
click at [394, 57] on div "Тип рекламации" at bounding box center [397, 54] width 40 height 7
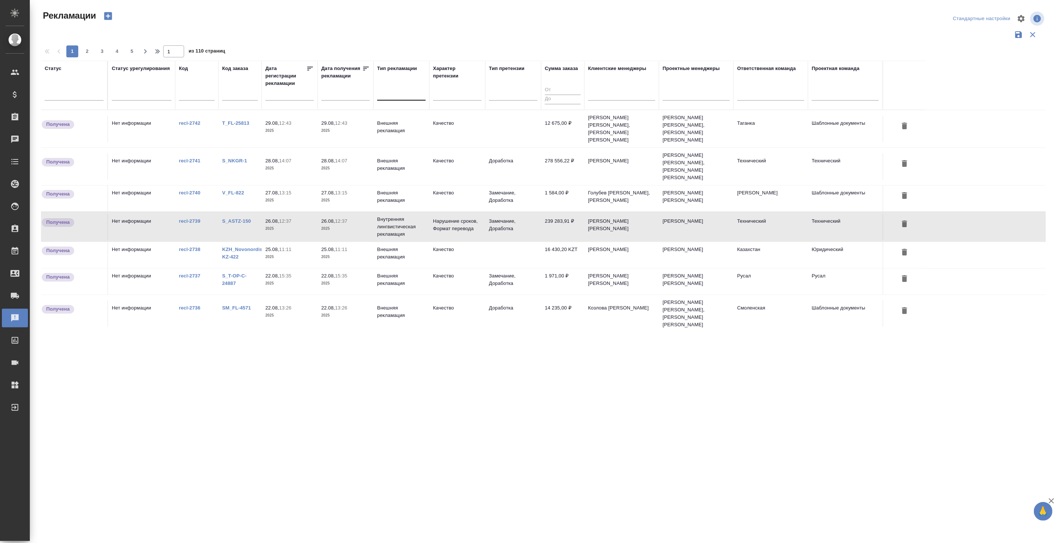
click at [392, 98] on div at bounding box center [401, 93] width 48 height 11
click at [398, 144] on div "Внутренняя рекламация" at bounding box center [433, 143] width 112 height 13
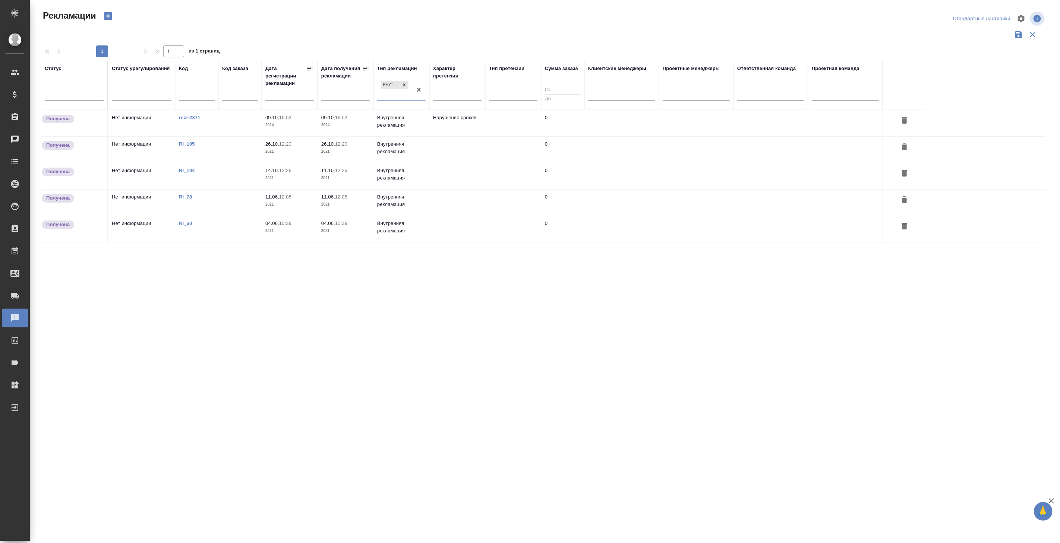
click at [390, 124] on td "Внутренняя рекламация" at bounding box center [401, 123] width 56 height 26
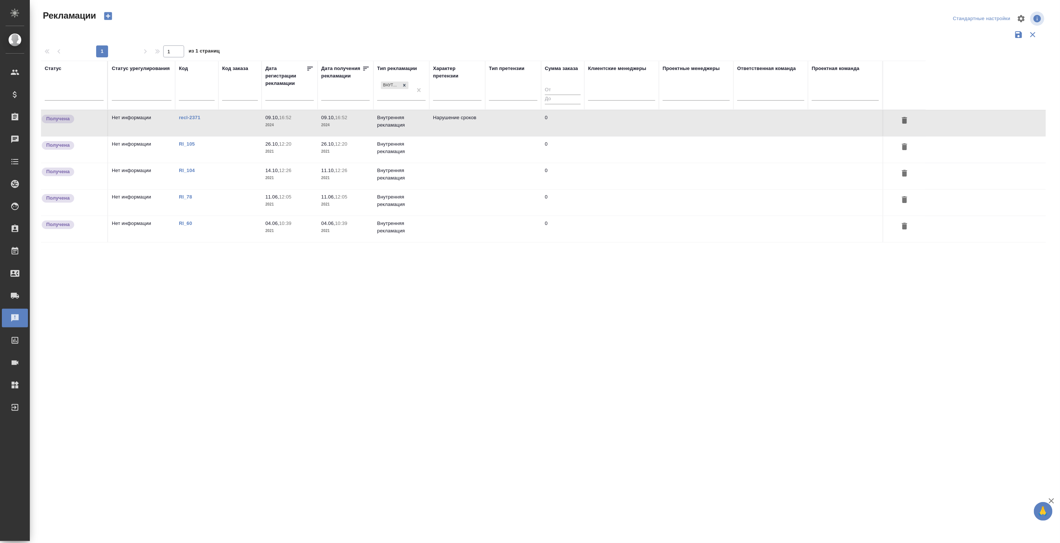
click at [390, 124] on td "Внутренняя рекламация" at bounding box center [401, 123] width 56 height 26
click at [405, 84] on icon at bounding box center [404, 84] width 5 height 5
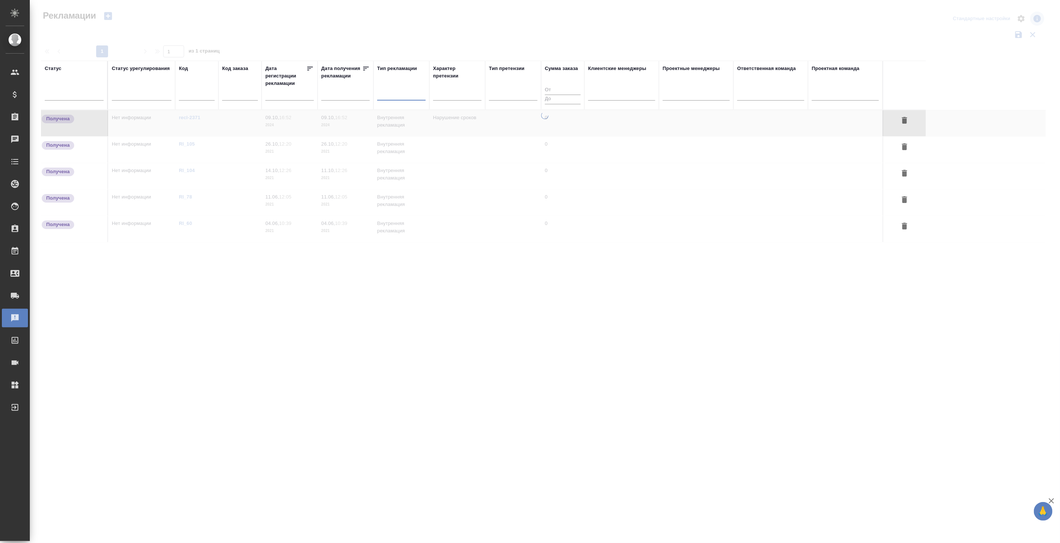
drag, startPoint x: 395, startPoint y: 92, endPoint x: 397, endPoint y: 100, distance: 8.0
click at [395, 91] on div at bounding box center [401, 93] width 48 height 11
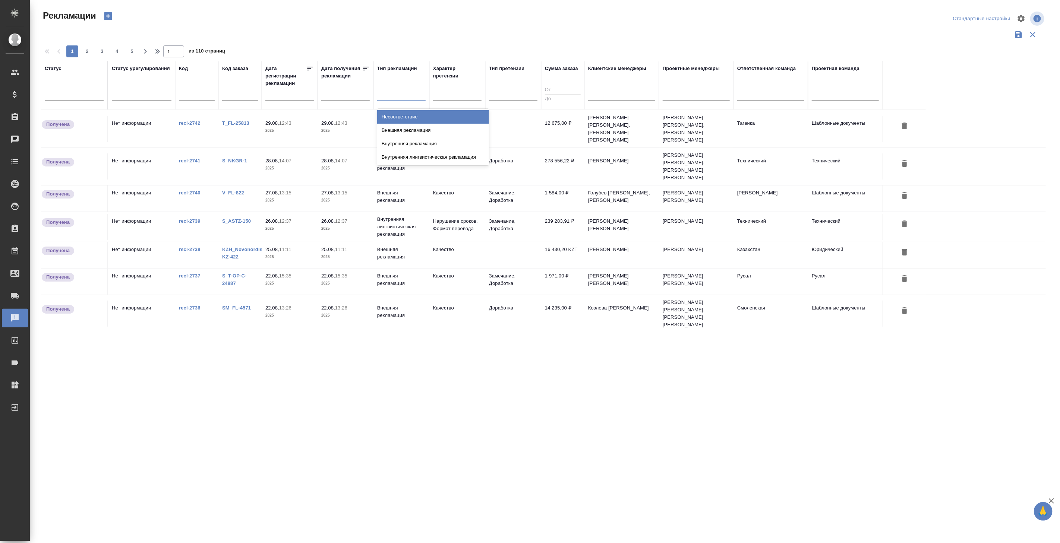
click at [403, 117] on div "Несоответствие" at bounding box center [433, 116] width 112 height 13
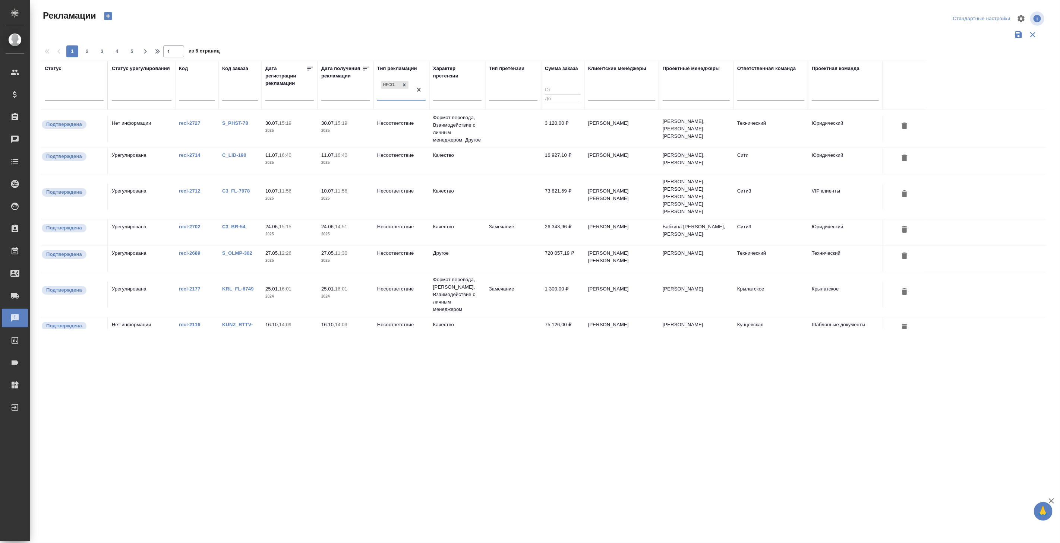
click at [408, 131] on td "Несоответствие" at bounding box center [401, 129] width 56 height 26
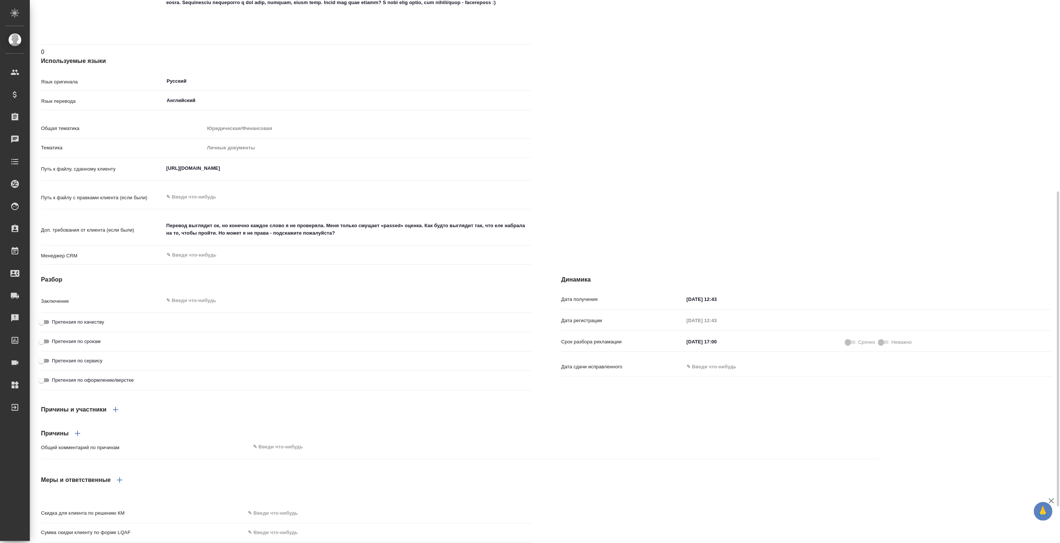
scroll to position [394, 0]
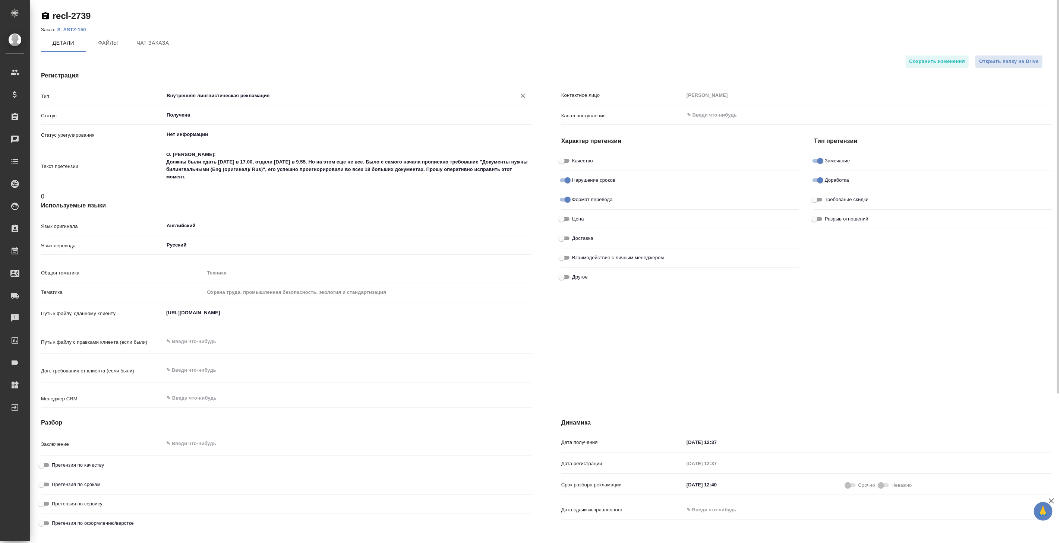
click at [322, 99] on input "Внутренняя лингвистическая рекламация" at bounding box center [335, 95] width 338 height 9
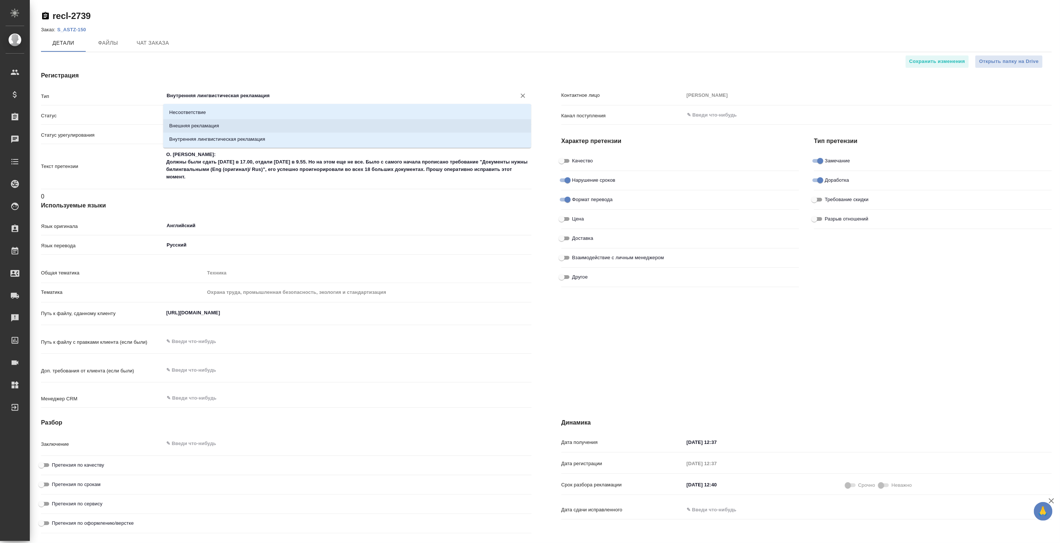
click at [261, 129] on li "Внешняя рекламация" at bounding box center [347, 125] width 368 height 13
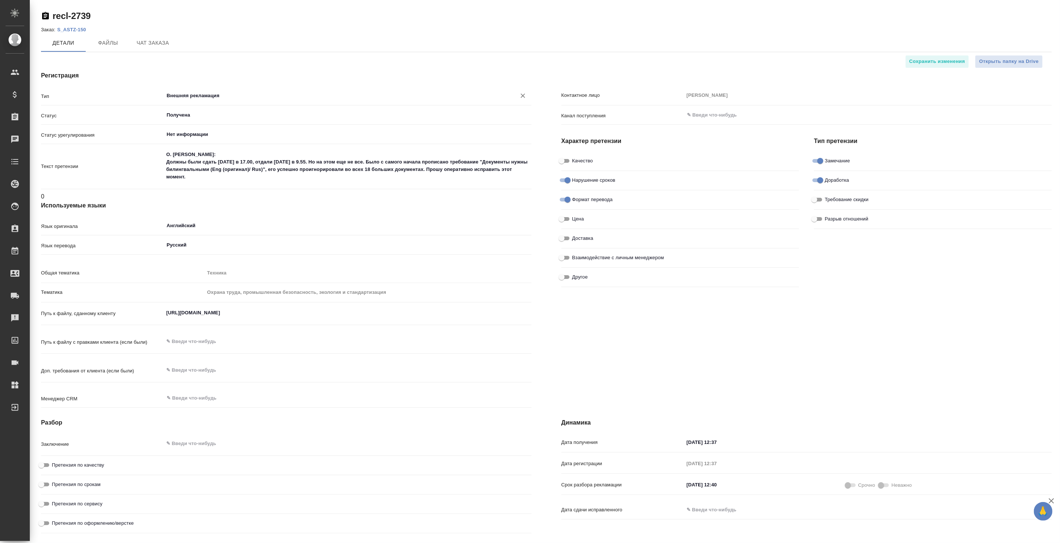
type input "Внешняя рекламация"
type textarea "x"
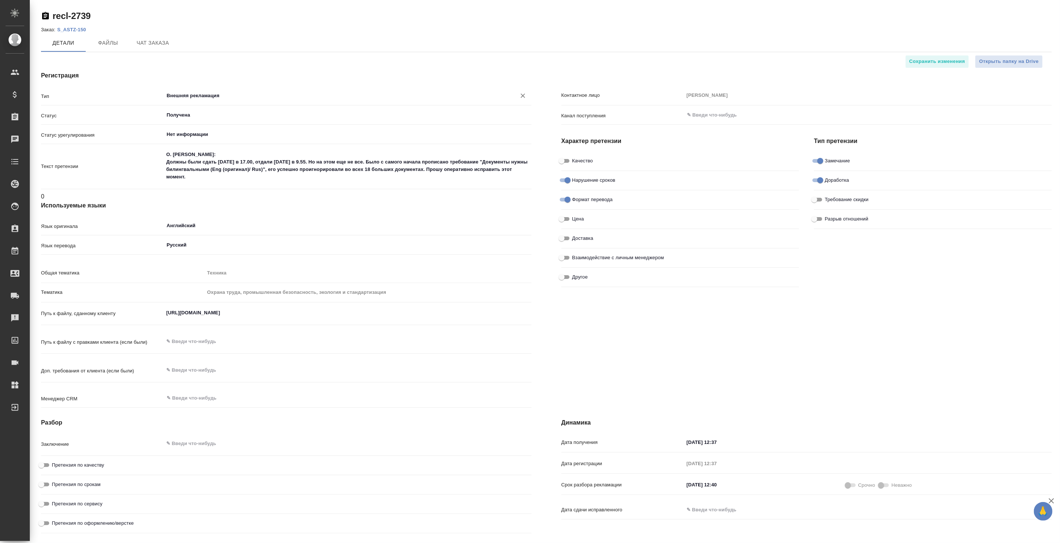
type textarea "x"
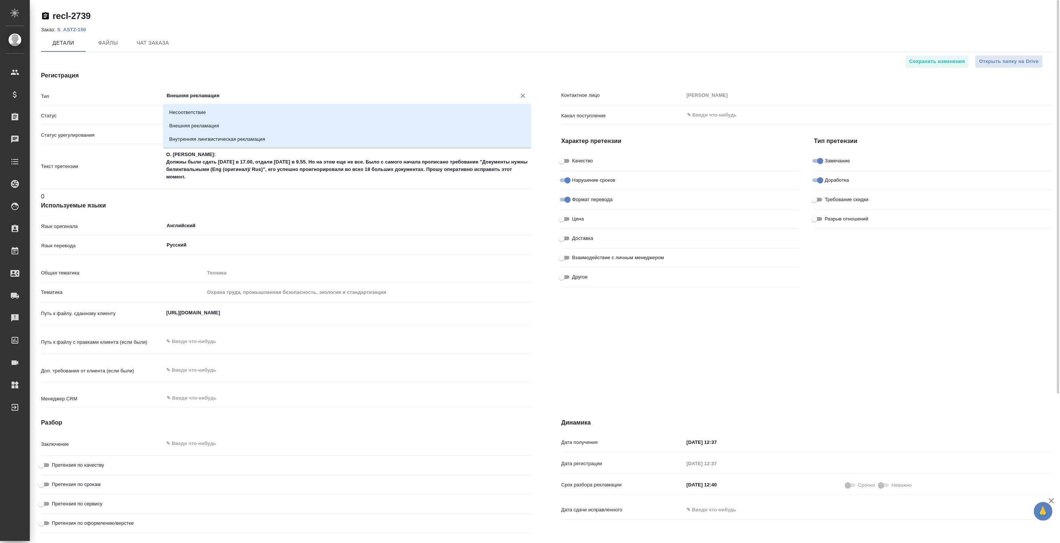
click at [261, 97] on input "Внешняя рекламация" at bounding box center [335, 95] width 338 height 9
click at [244, 140] on p "Внутренняя лингвистическая рекламация" at bounding box center [217, 139] width 96 height 7
type input "Внутренняя лингвистическая рекламация"
type textarea "x"
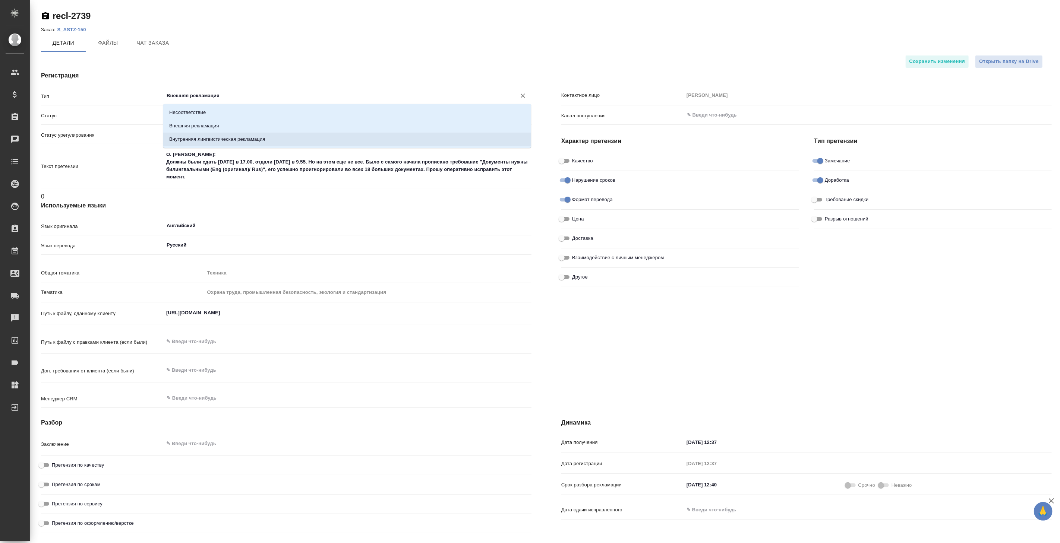
type textarea "x"
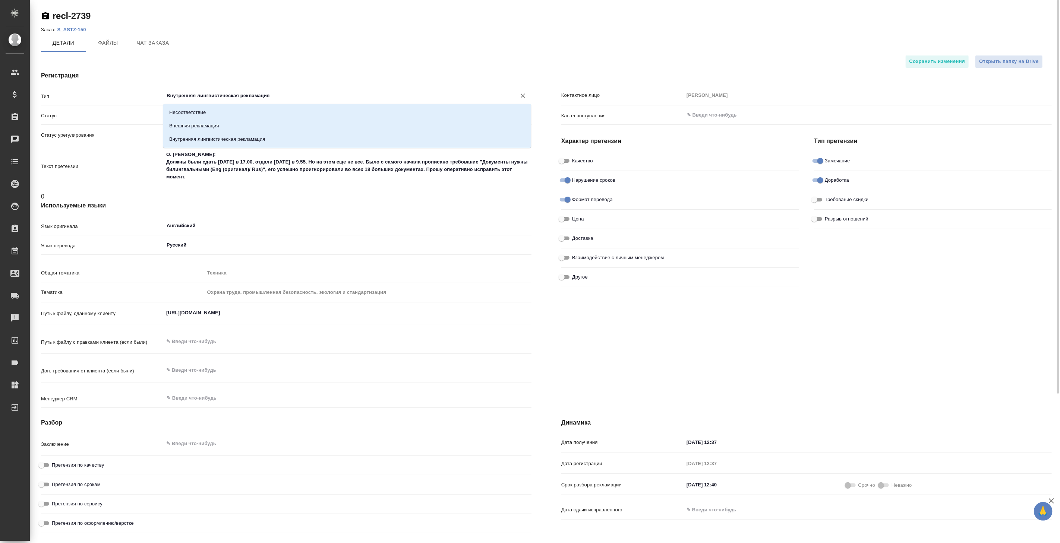
click at [252, 95] on input "Внутренняя лингвистическая рекламация" at bounding box center [335, 95] width 338 height 9
click at [237, 112] on li "Несоответствие" at bounding box center [347, 112] width 368 height 13
type input "Несоответствие"
type textarea "x"
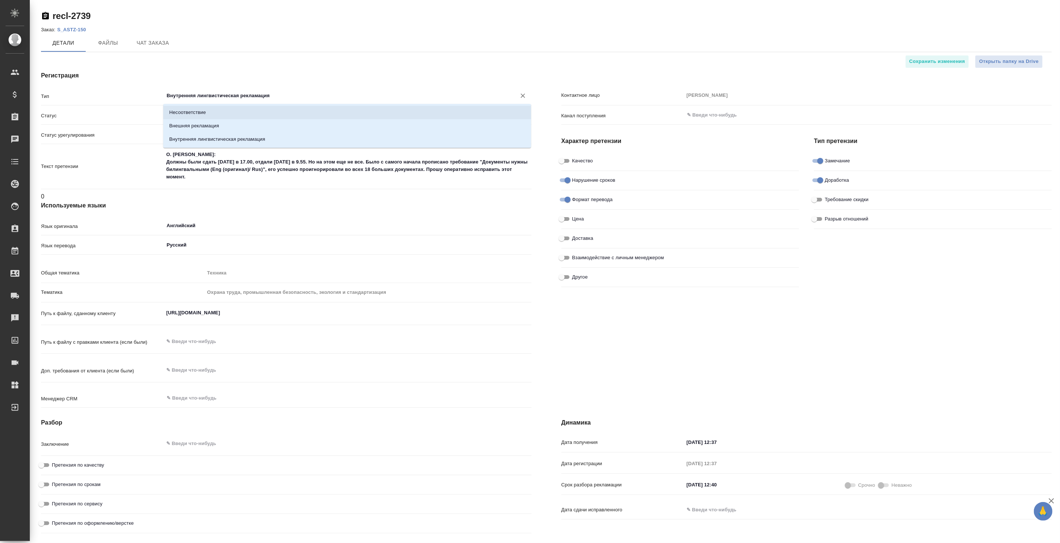
type textarea "x"
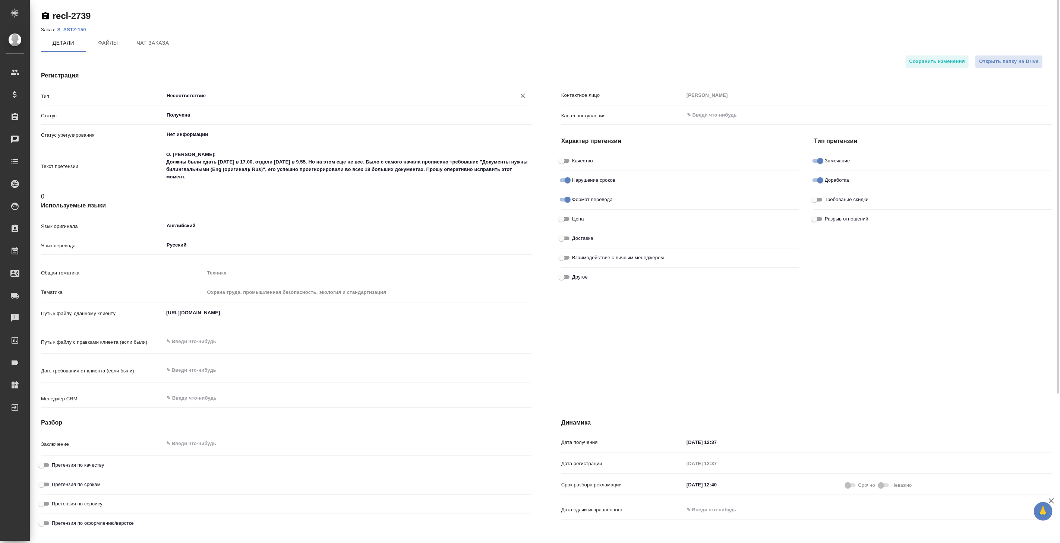
click at [241, 96] on input "Несоответствие" at bounding box center [335, 95] width 338 height 9
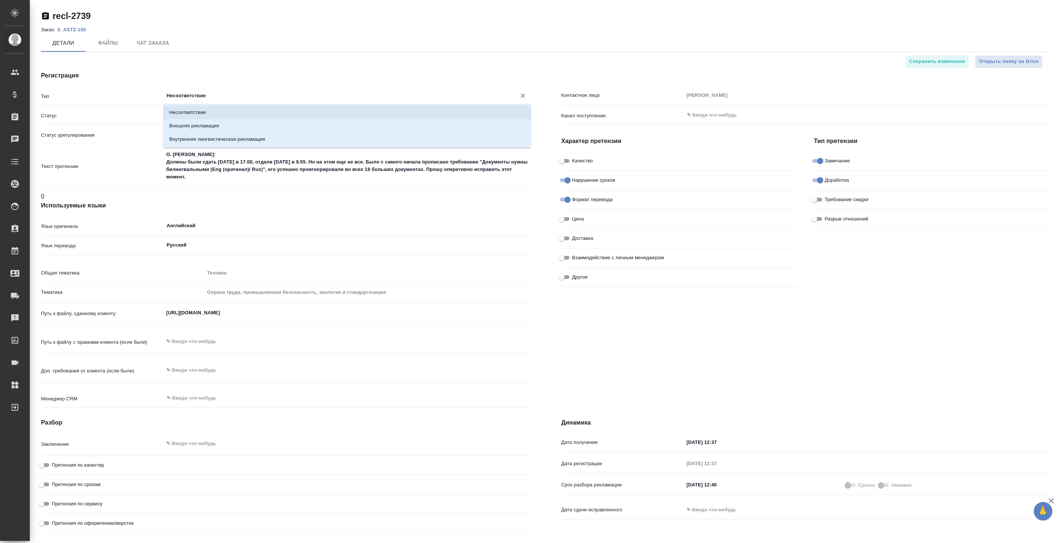
click at [226, 114] on li "Несоответствие" at bounding box center [347, 112] width 368 height 13
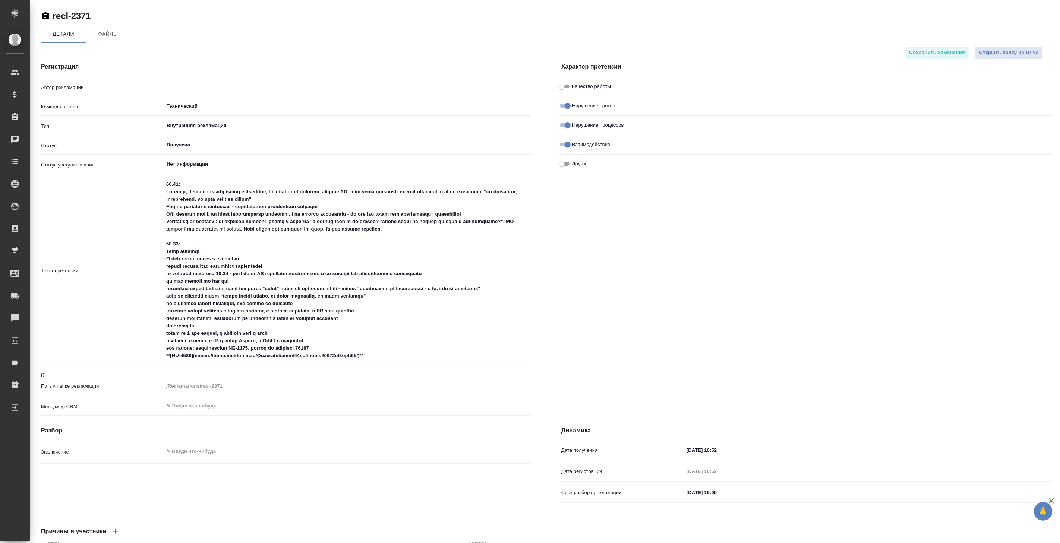
type input "Никифорова Валерия"
type textarea "x"
type input "Джутанкиева Чинара"
type input "Воробьёва Екатерина"
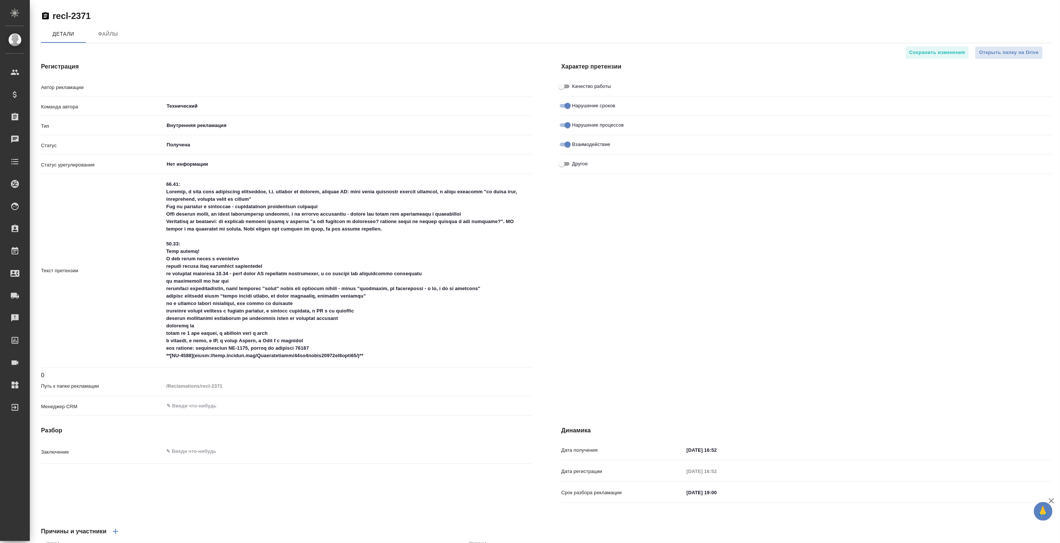
type input "Романенко Руфина"
type input "Карим Лана"
type input "Никифорова Валерия"
type textarea "x"
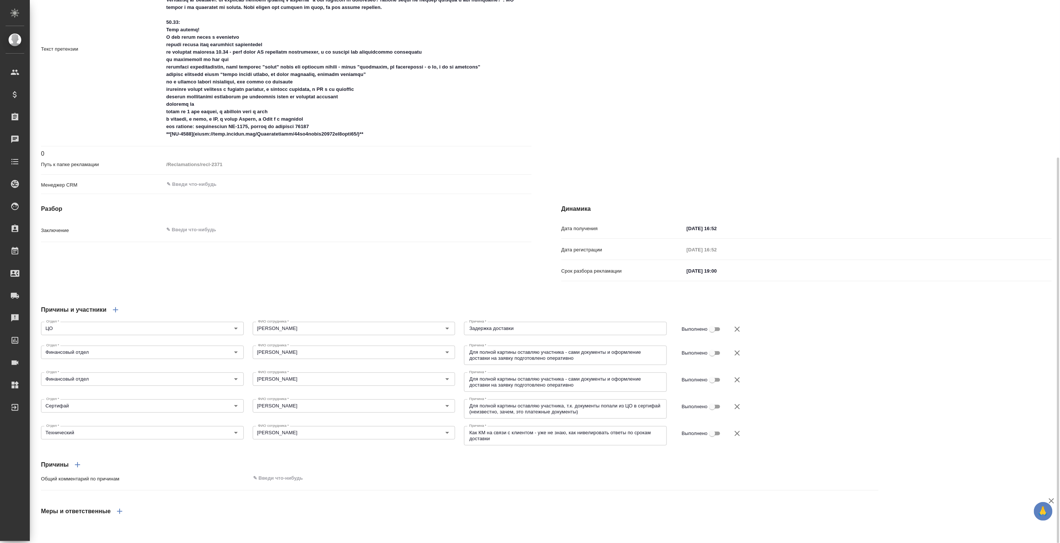
scroll to position [56, 0]
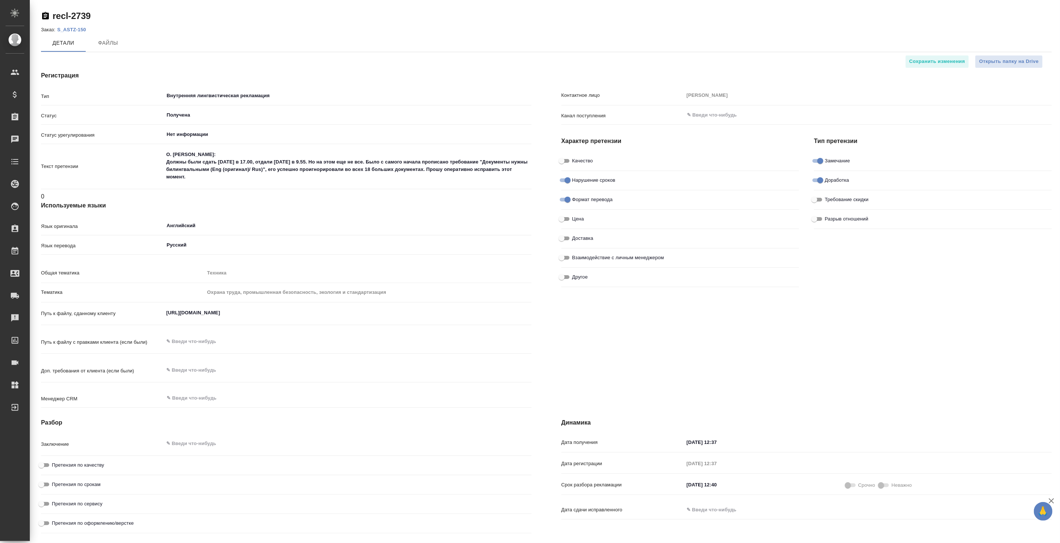
type textarea "x"
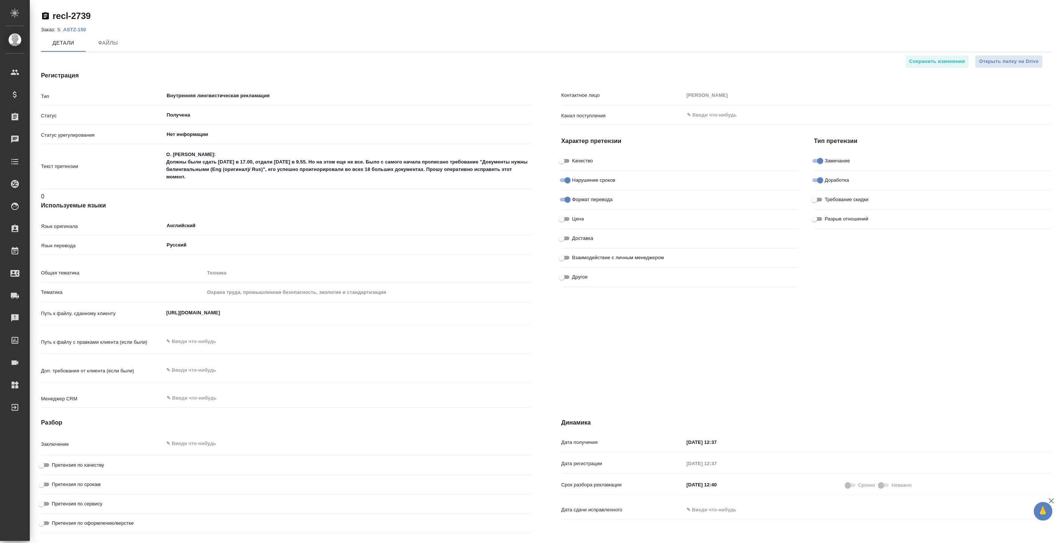
type textarea "x"
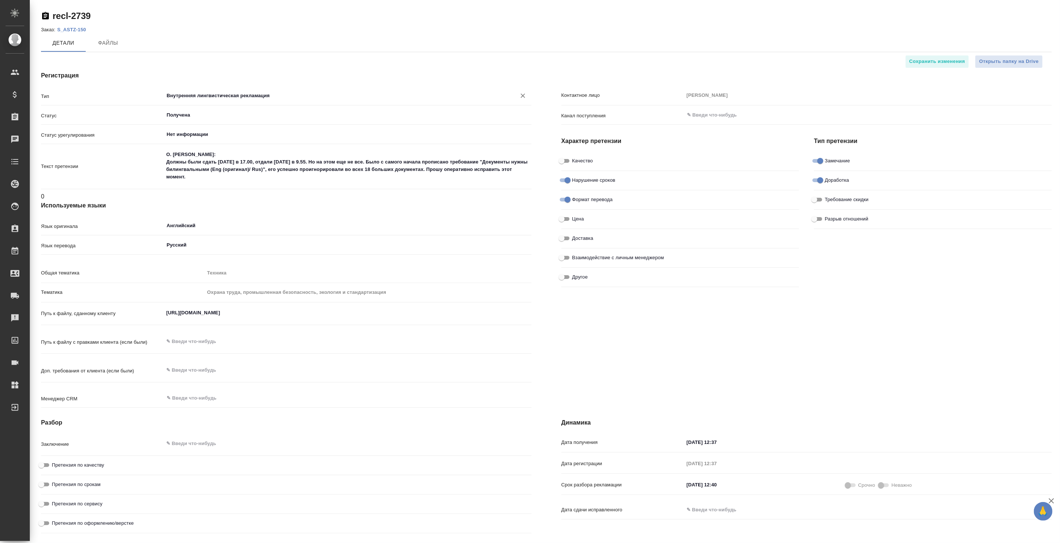
type textarea "x"
click at [261, 98] on input "Внутренняя лингвистическая рекламация" at bounding box center [335, 95] width 338 height 9
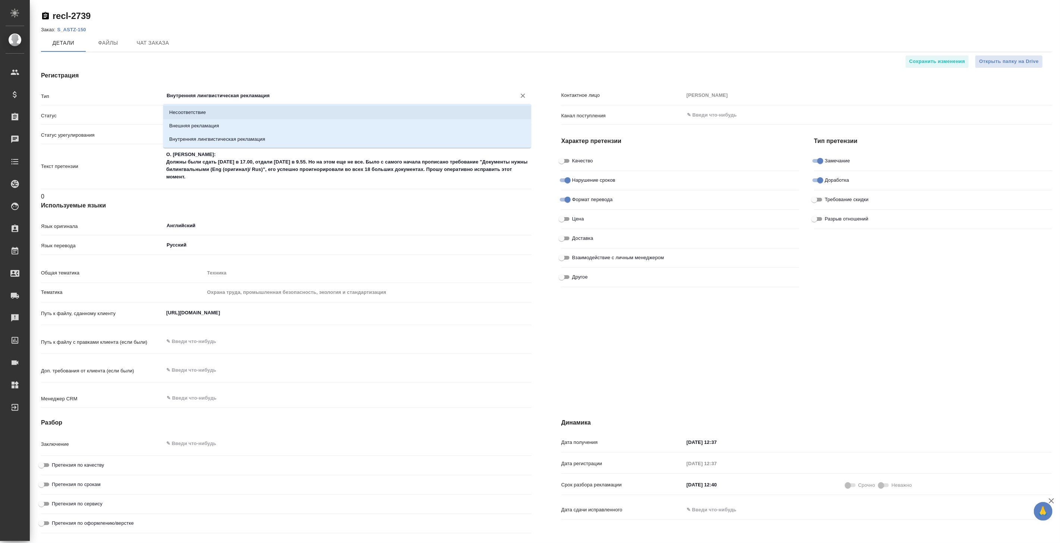
click at [251, 117] on li "Несоответствие" at bounding box center [347, 112] width 368 height 13
type input "Несоответствие"
type textarea "x"
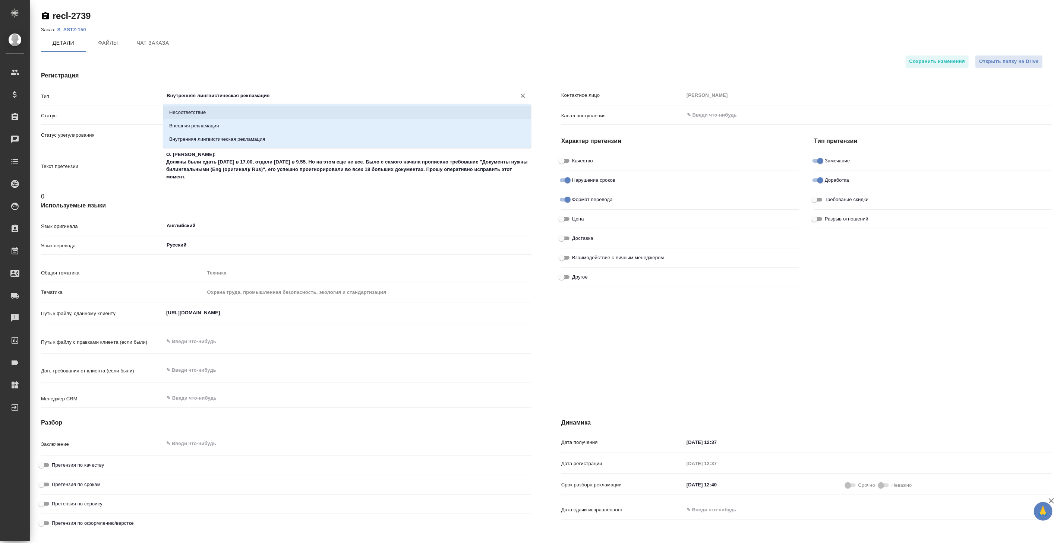
type textarea "x"
